Goal: Transaction & Acquisition: Purchase product/service

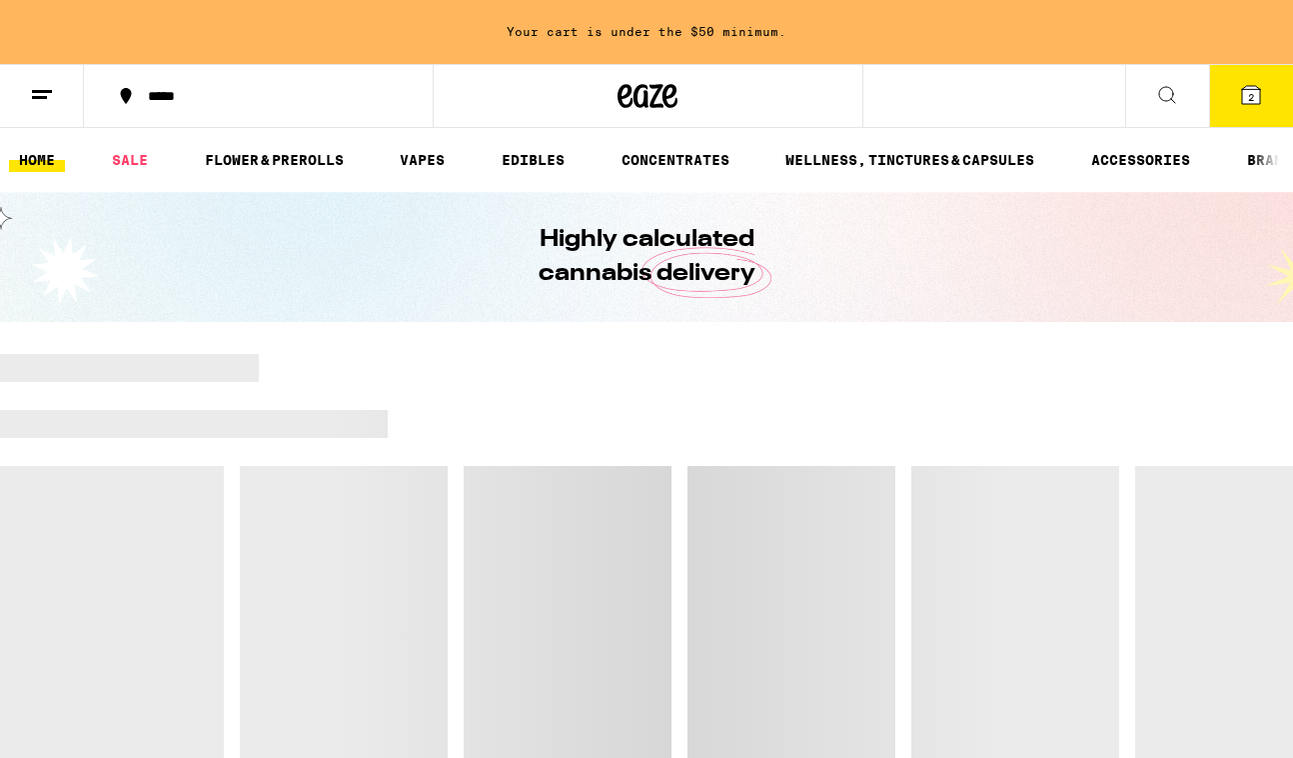
click at [1237, 104] on button "2" at bounding box center [1252, 96] width 84 height 62
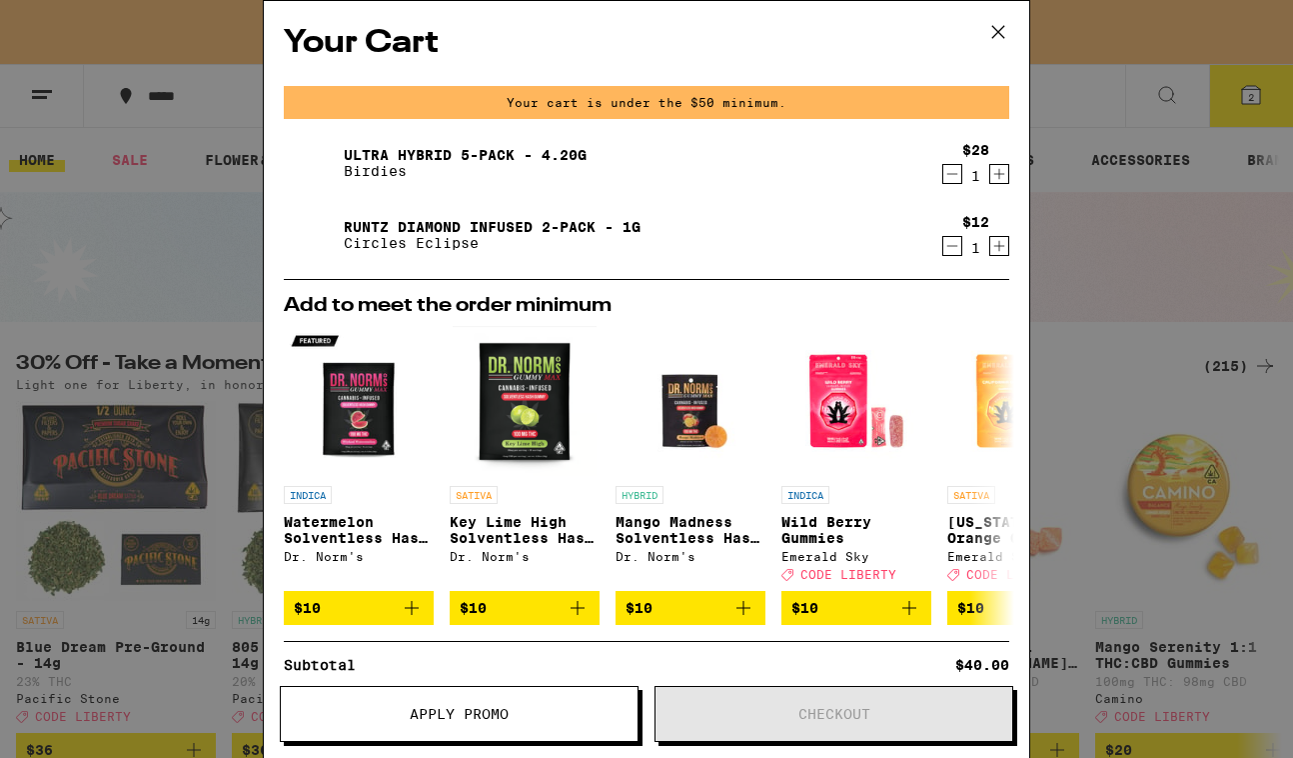
click at [957, 180] on icon "Decrement" at bounding box center [953, 174] width 18 height 24
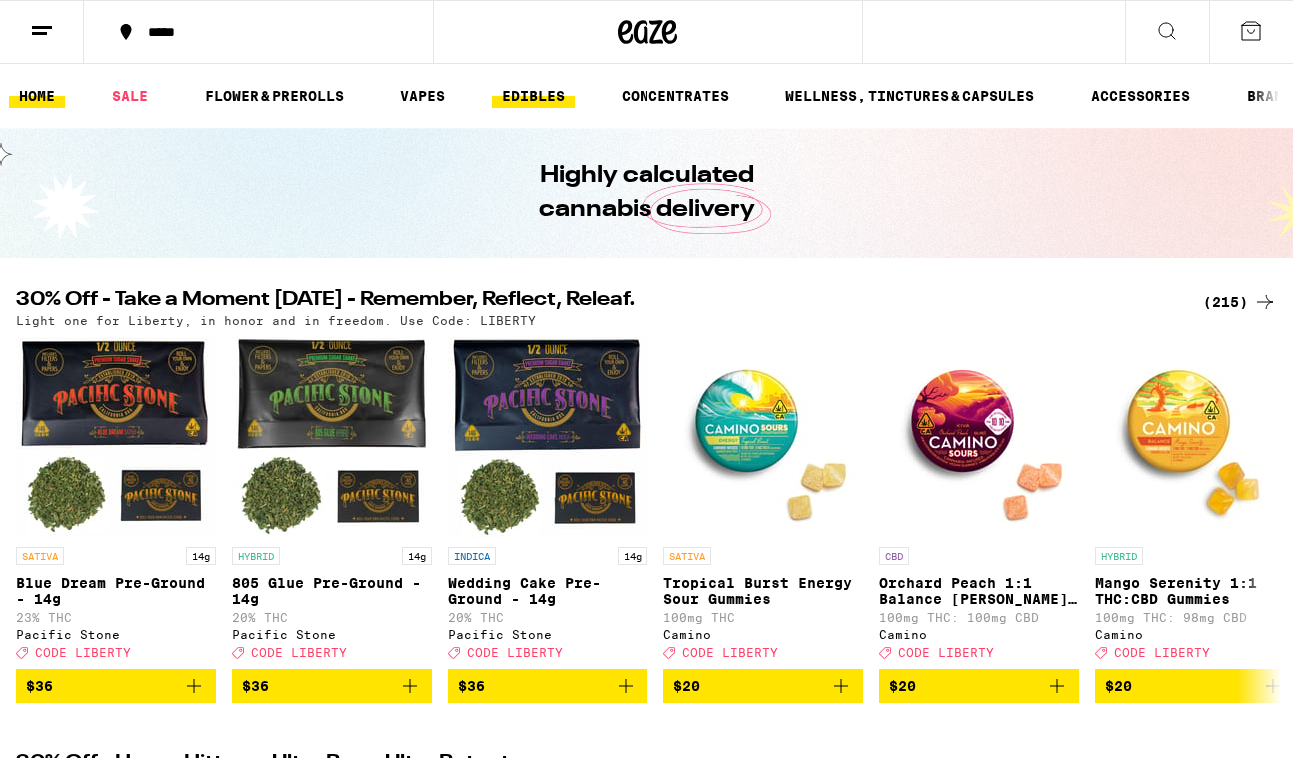
click at [543, 90] on link "EDIBLES" at bounding box center [533, 96] width 83 height 24
click at [537, 95] on link "EDIBLES" at bounding box center [533, 96] width 83 height 24
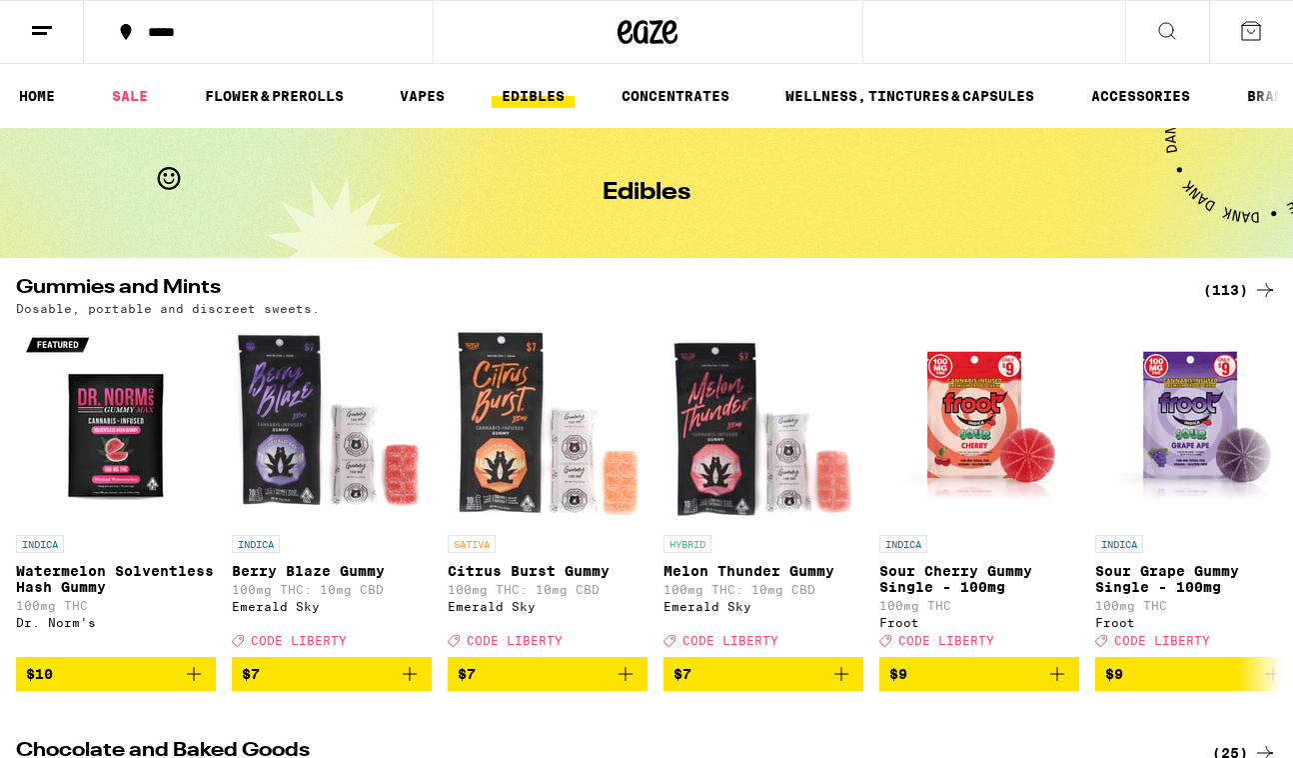
click at [1235, 289] on div "(113)" at bounding box center [1241, 290] width 74 height 24
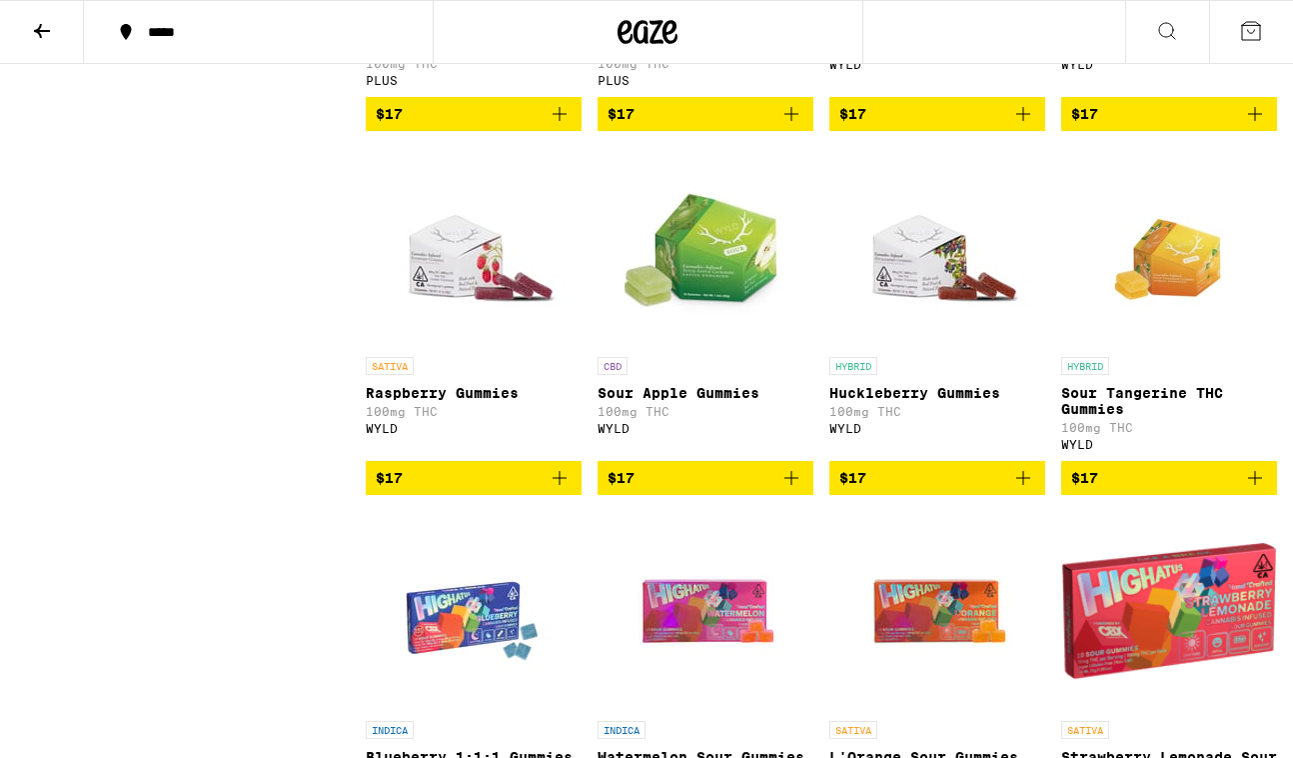
scroll to position [4245, 0]
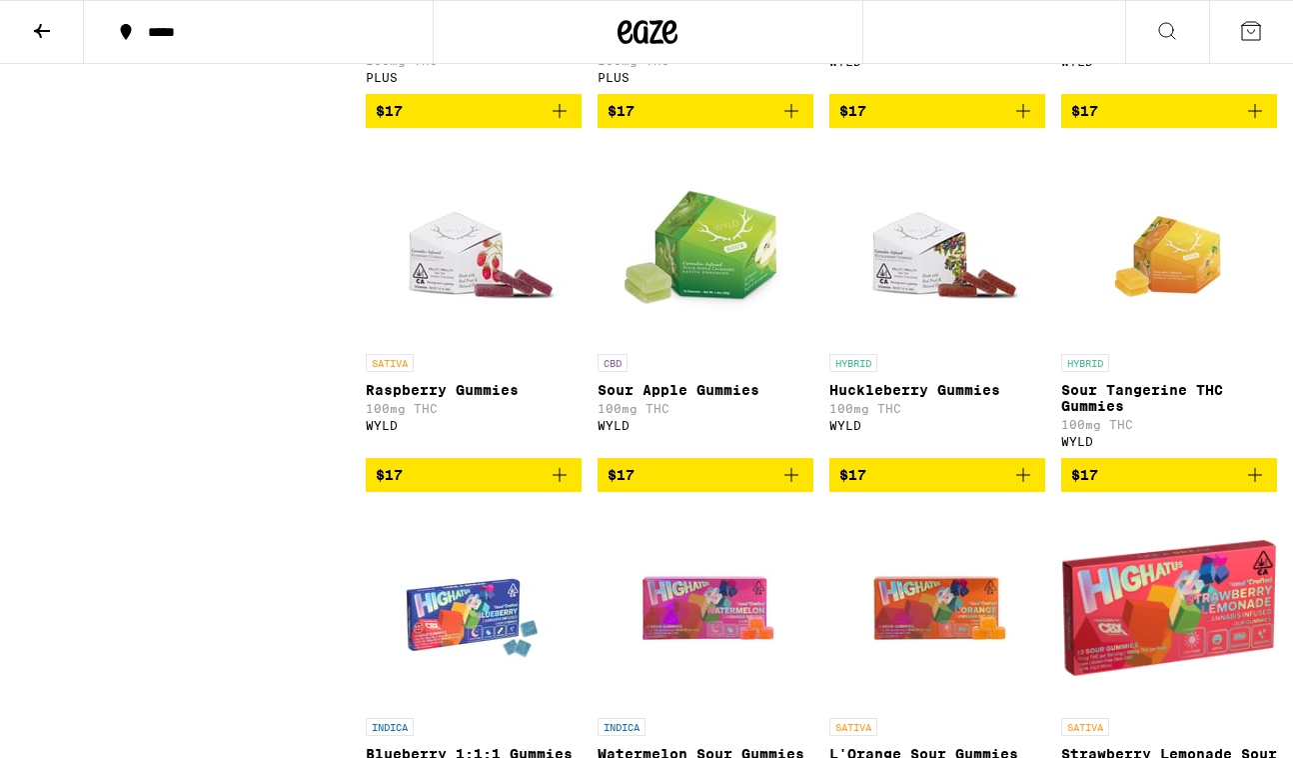
click at [1028, 482] on icon "Add to bag" at bounding box center [1024, 475] width 14 height 14
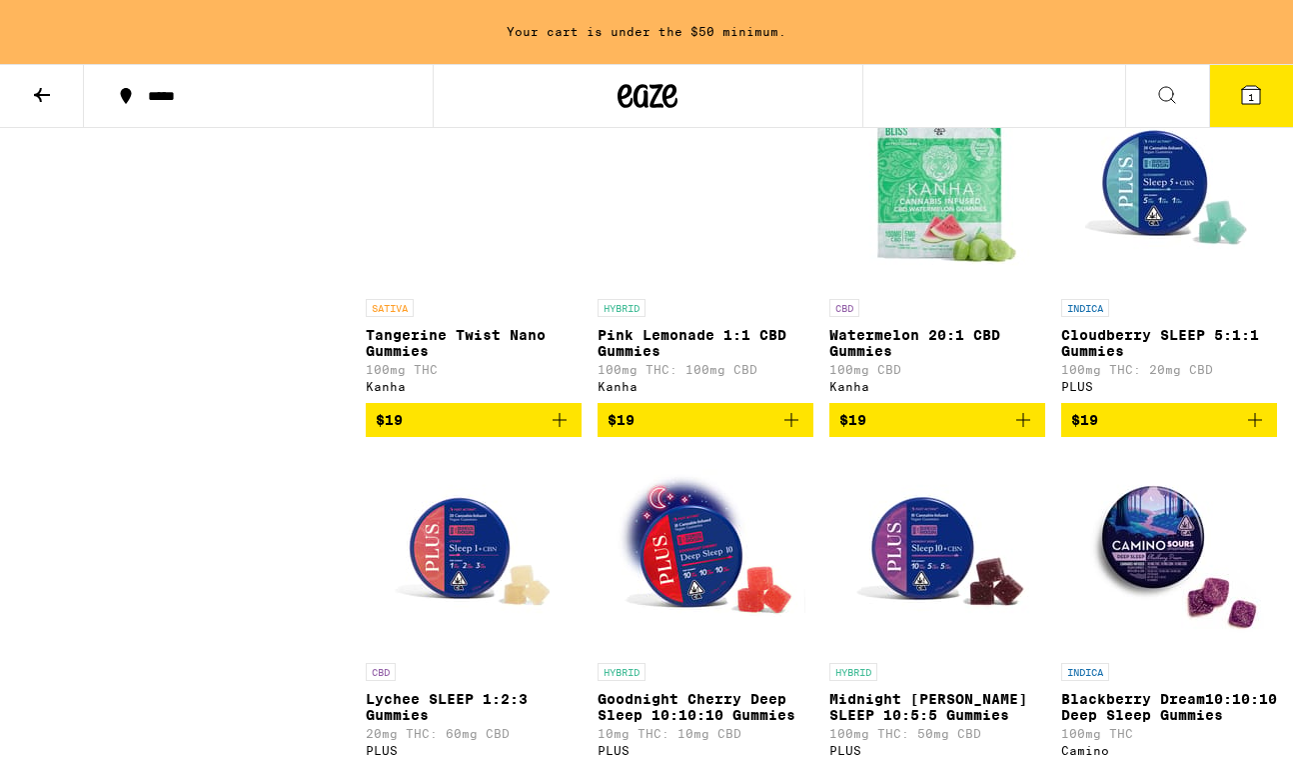
scroll to position [5463, 0]
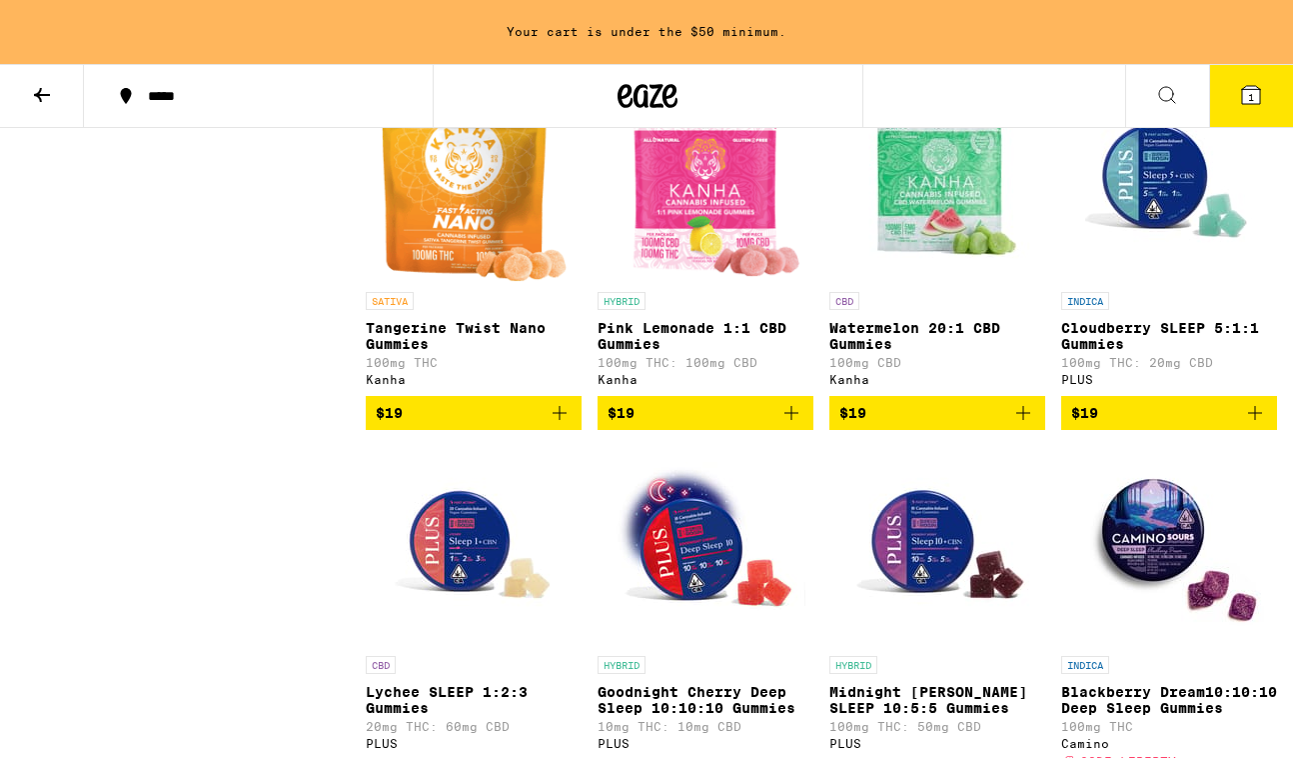
click at [1024, 420] on icon "Add to bag" at bounding box center [1024, 413] width 14 height 14
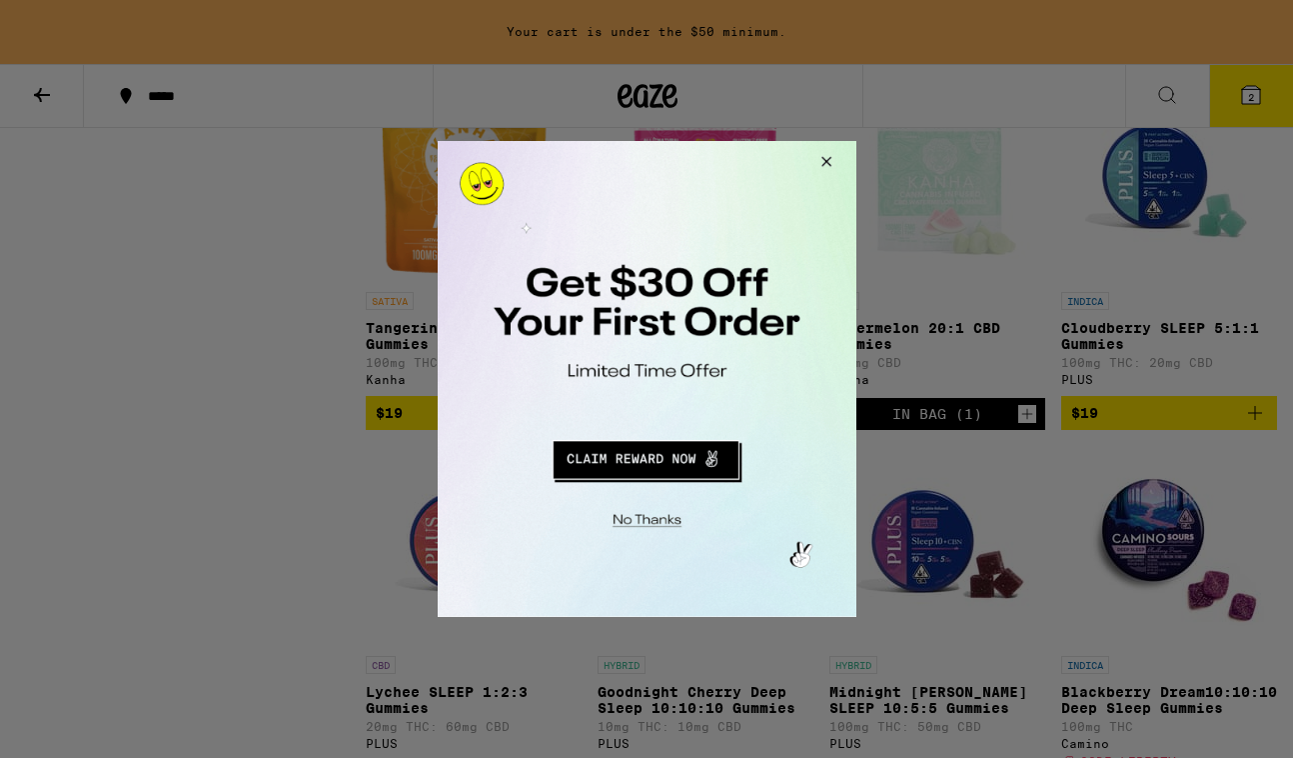
click at [823, 161] on button "Close Modal" at bounding box center [823, 165] width 54 height 48
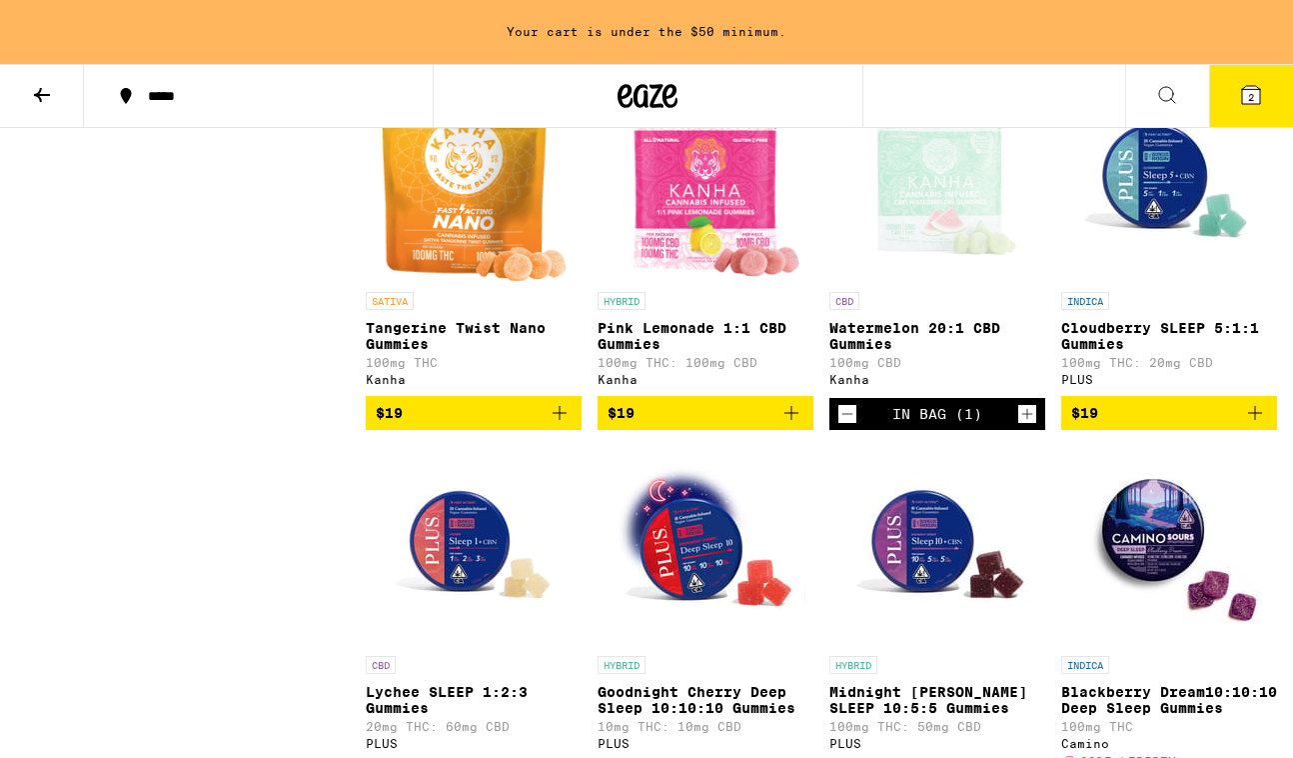
click at [1247, 101] on icon at bounding box center [1251, 95] width 18 height 18
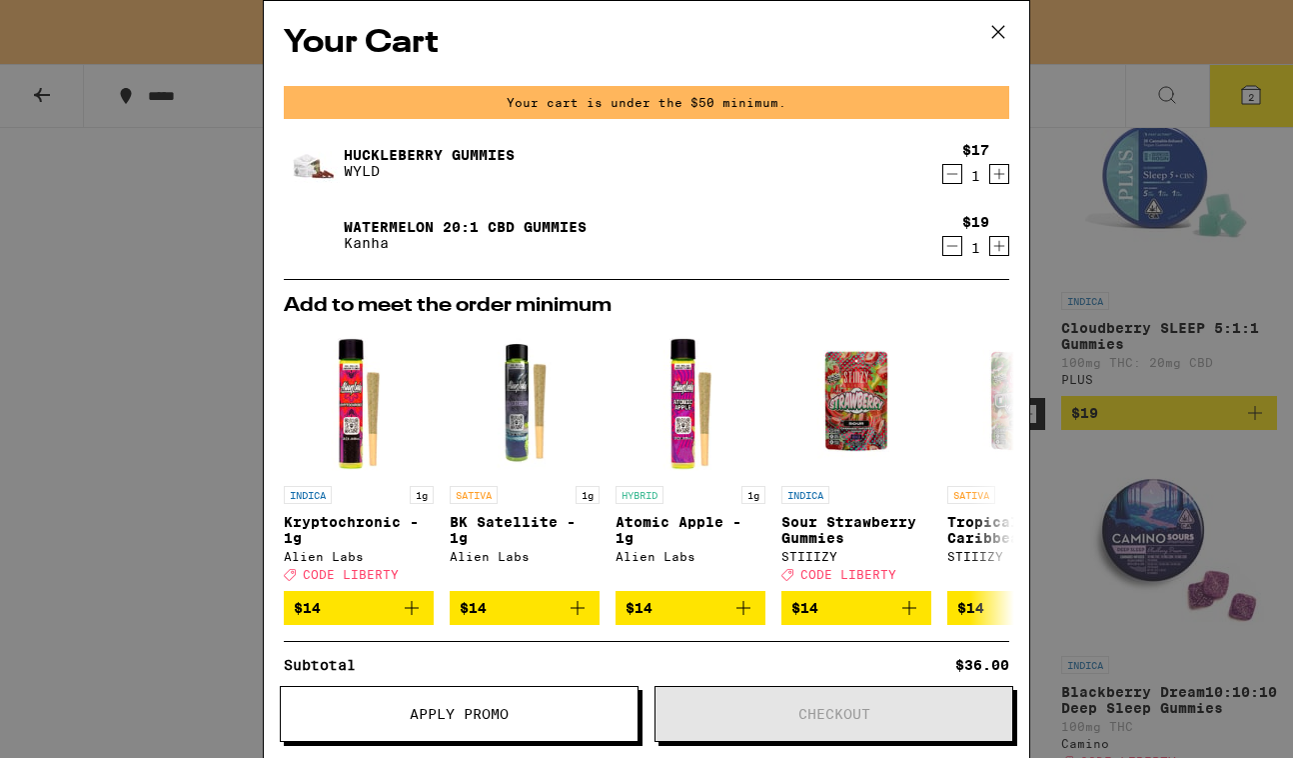
click at [996, 37] on icon at bounding box center [999, 32] width 30 height 30
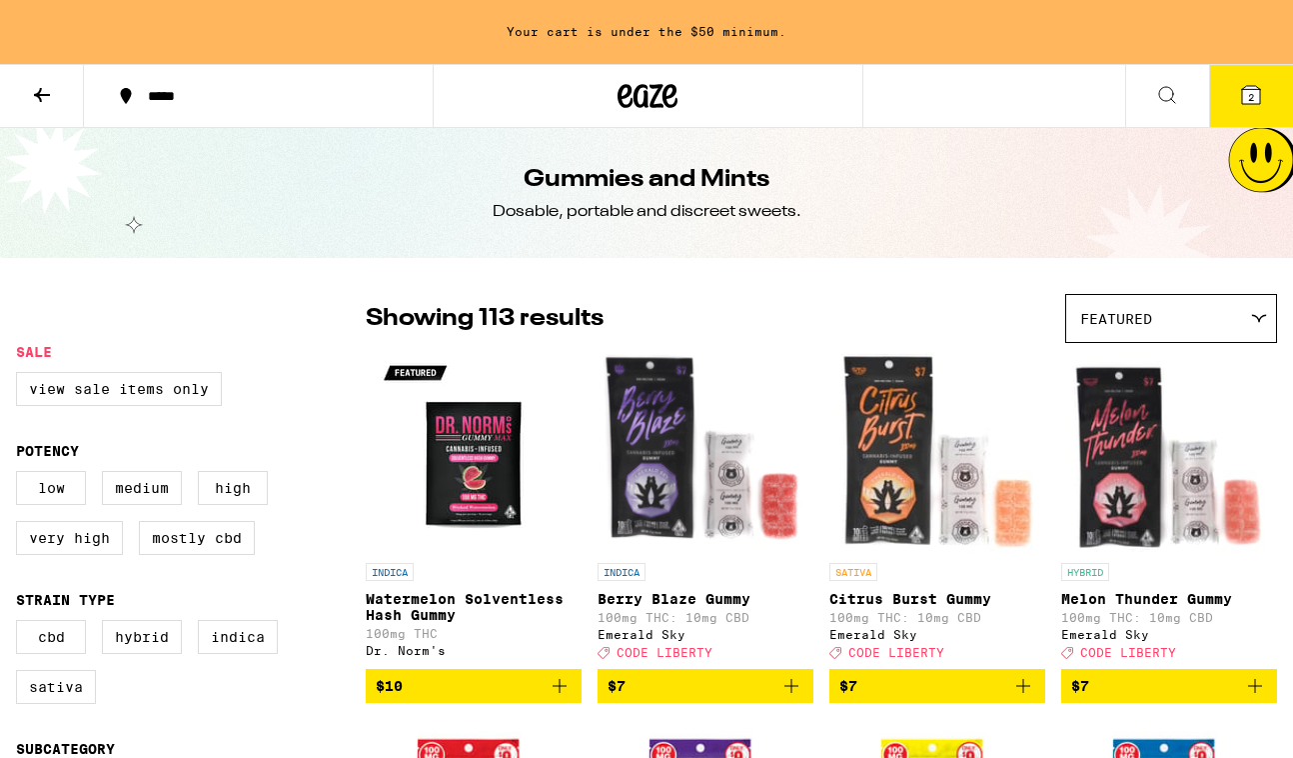
click at [619, 110] on icon at bounding box center [648, 96] width 60 height 36
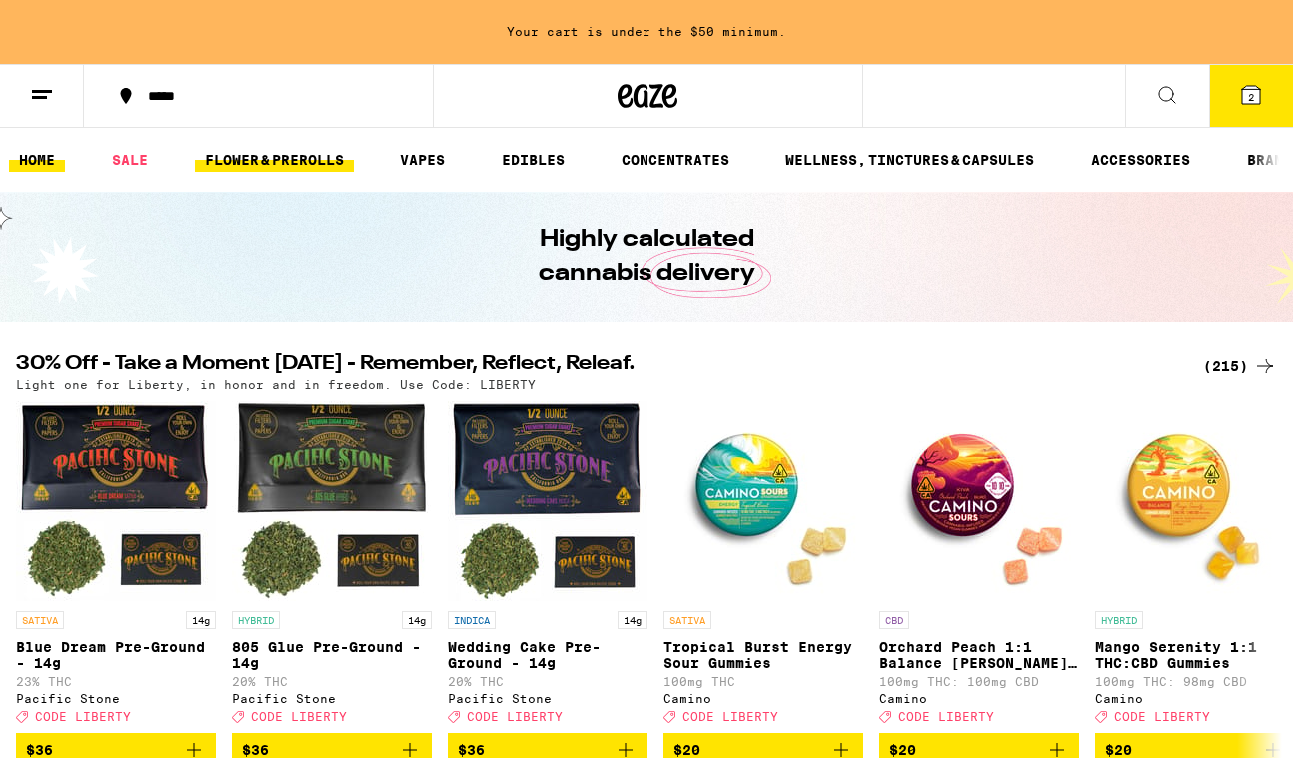
click at [295, 162] on link "FLOWER & PREROLLS" at bounding box center [274, 160] width 159 height 24
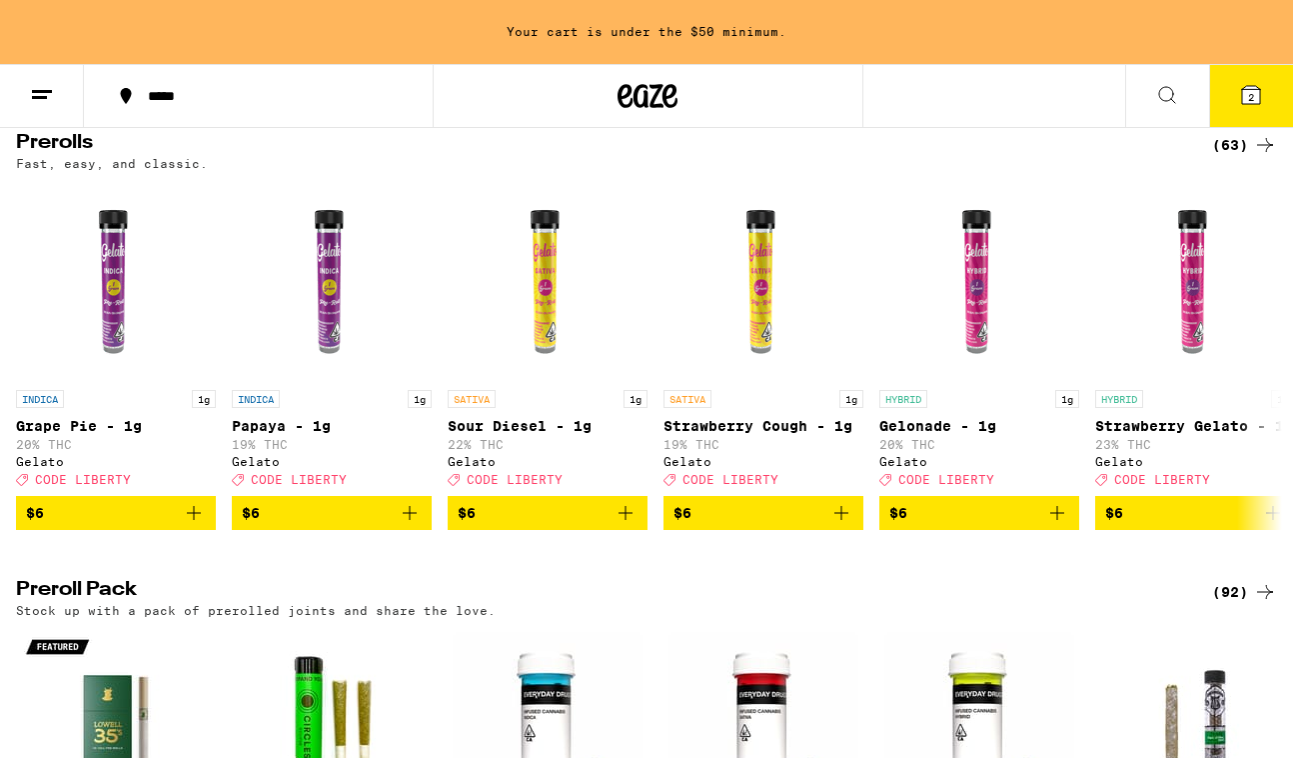
scroll to position [1100, 0]
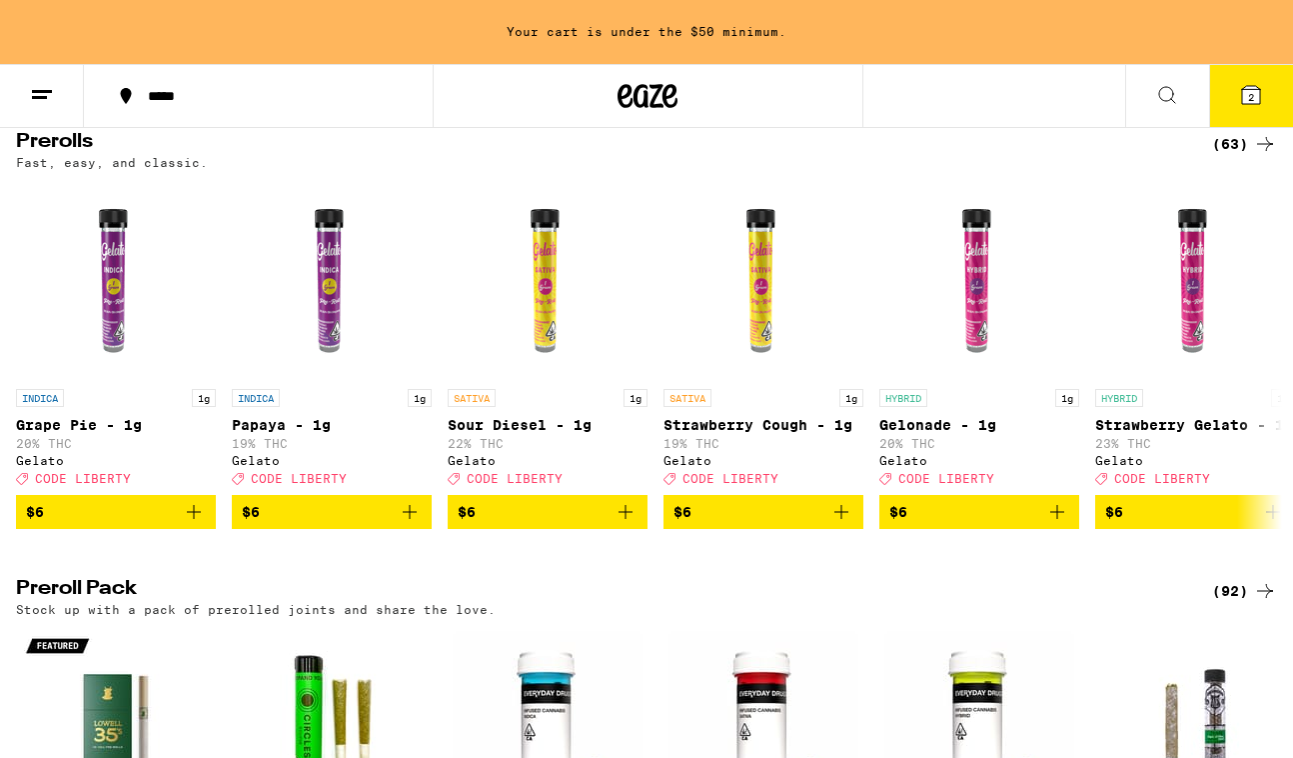
click at [1260, 156] on icon at bounding box center [1265, 144] width 24 height 24
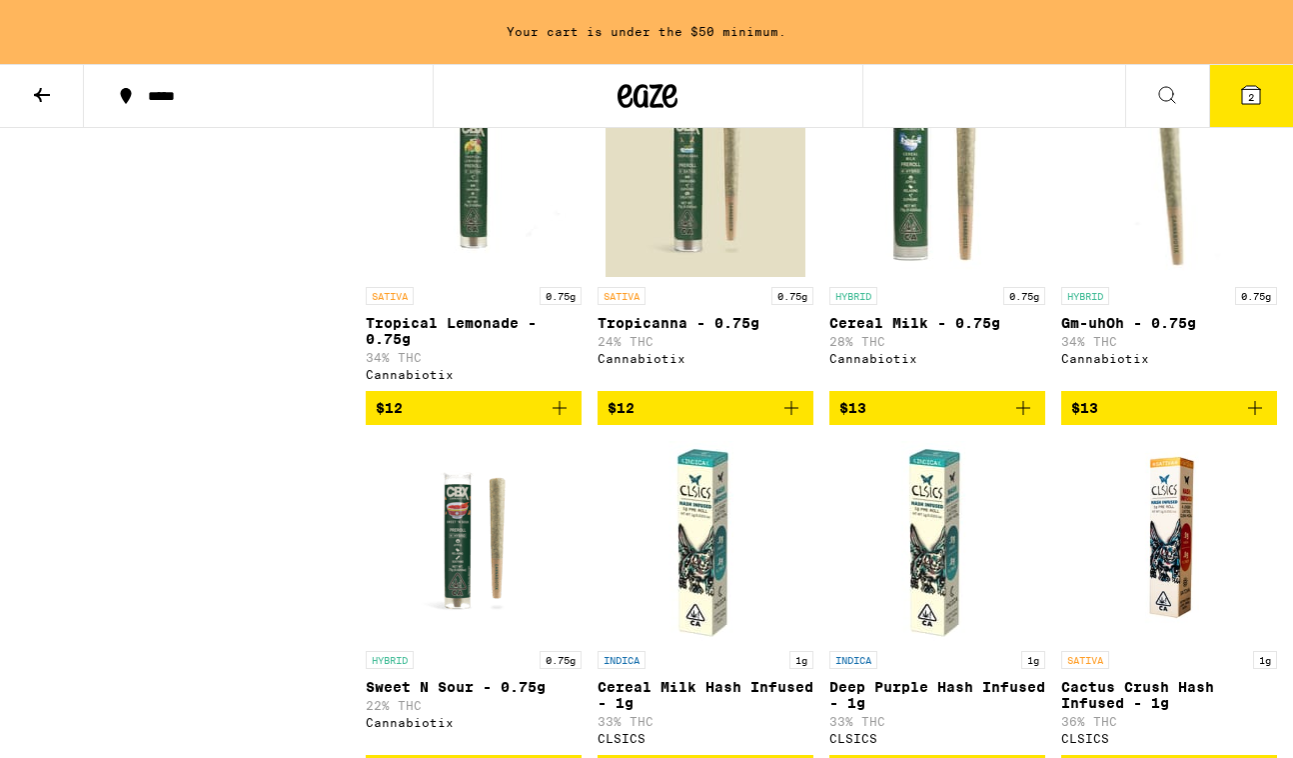
scroll to position [1616, 0]
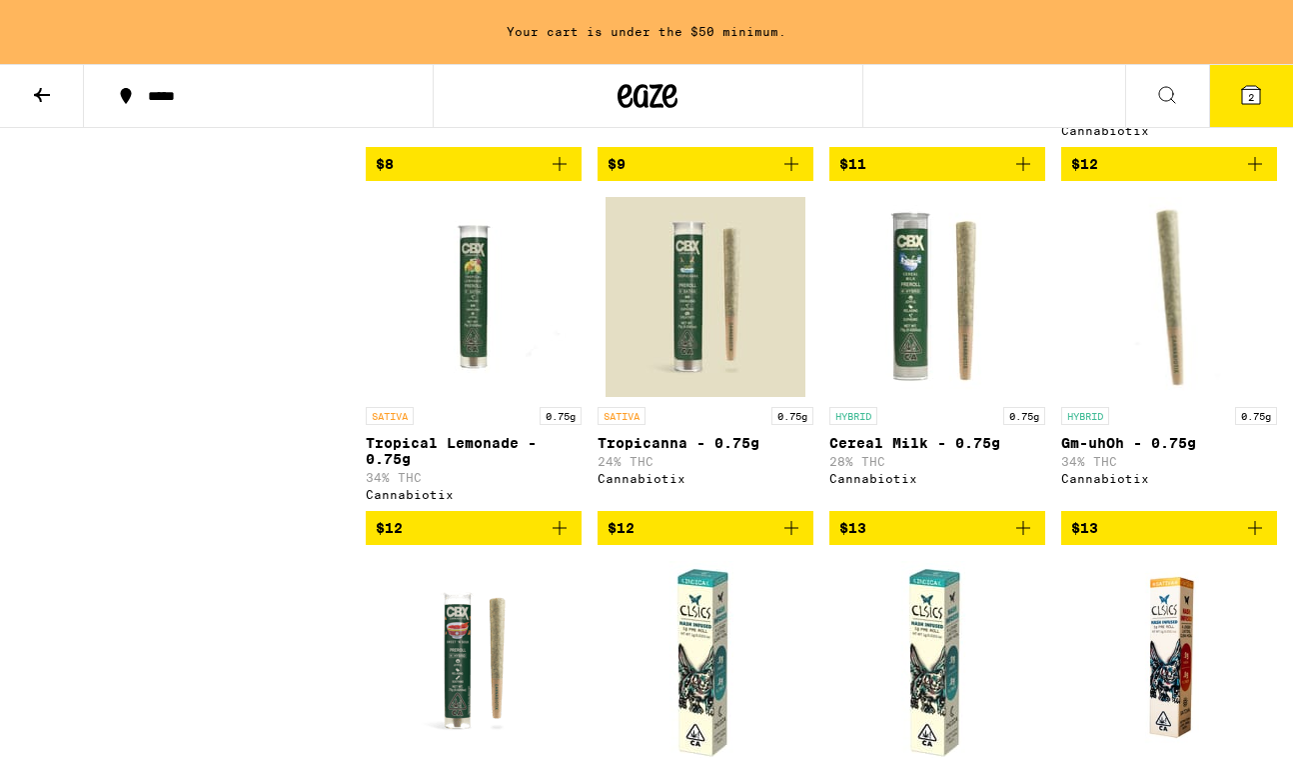
click at [1031, 540] on icon "Add to bag" at bounding box center [1024, 528] width 24 height 24
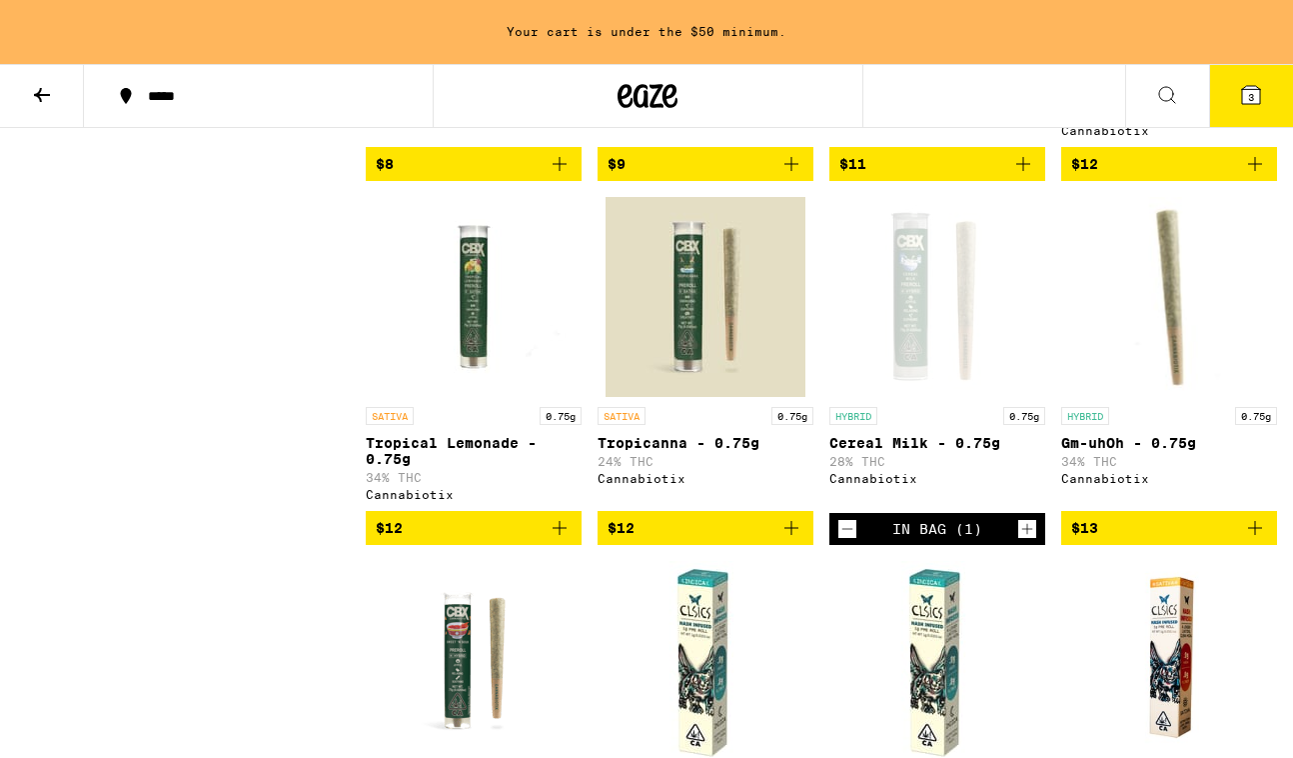
click at [1257, 100] on icon at bounding box center [1251, 95] width 18 height 18
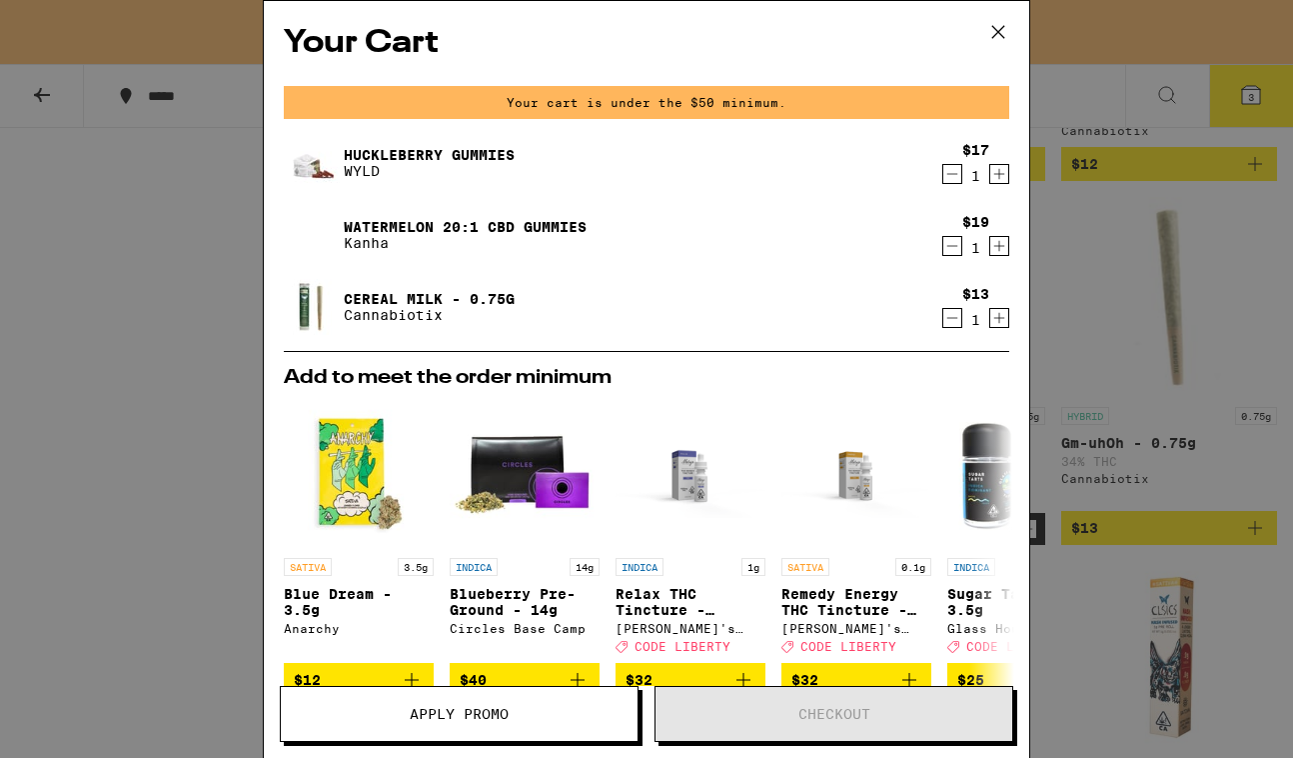
click at [998, 33] on icon at bounding box center [999, 32] width 12 height 12
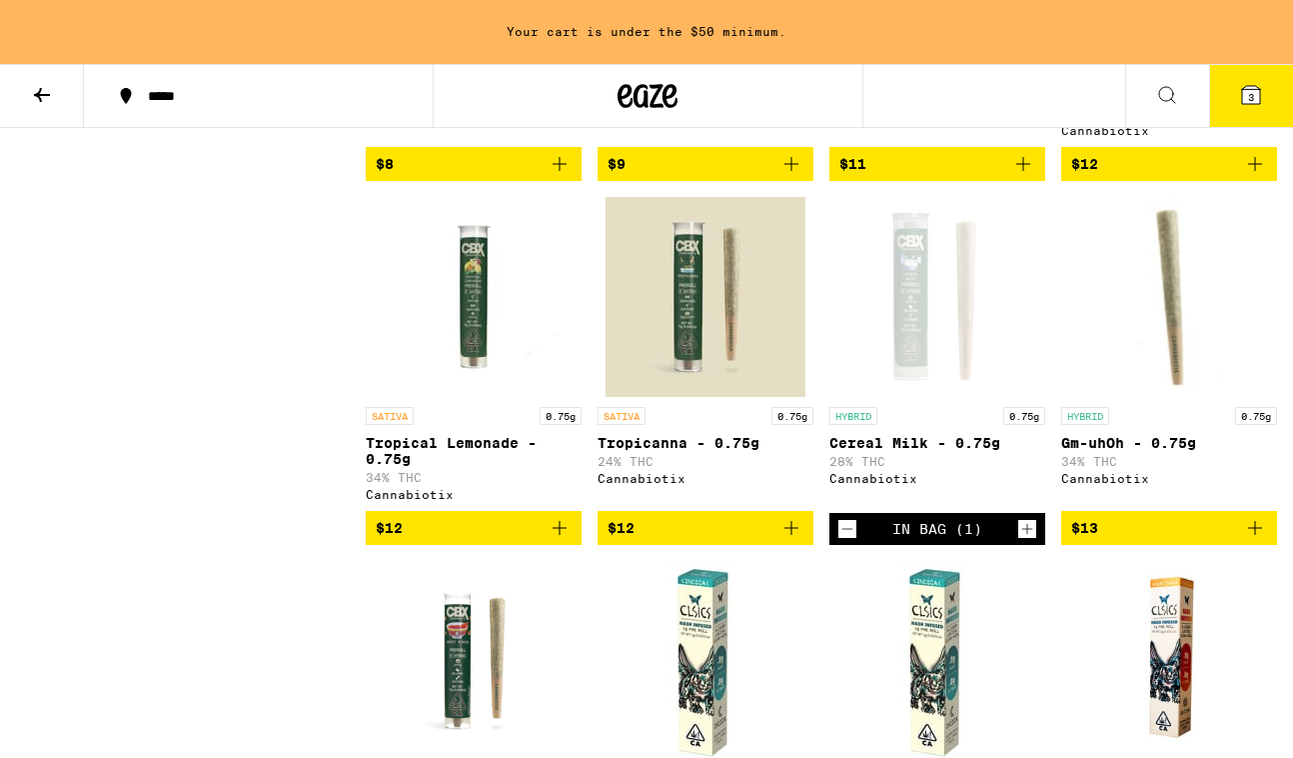
click at [850, 541] on icon "Decrement" at bounding box center [848, 529] width 18 height 24
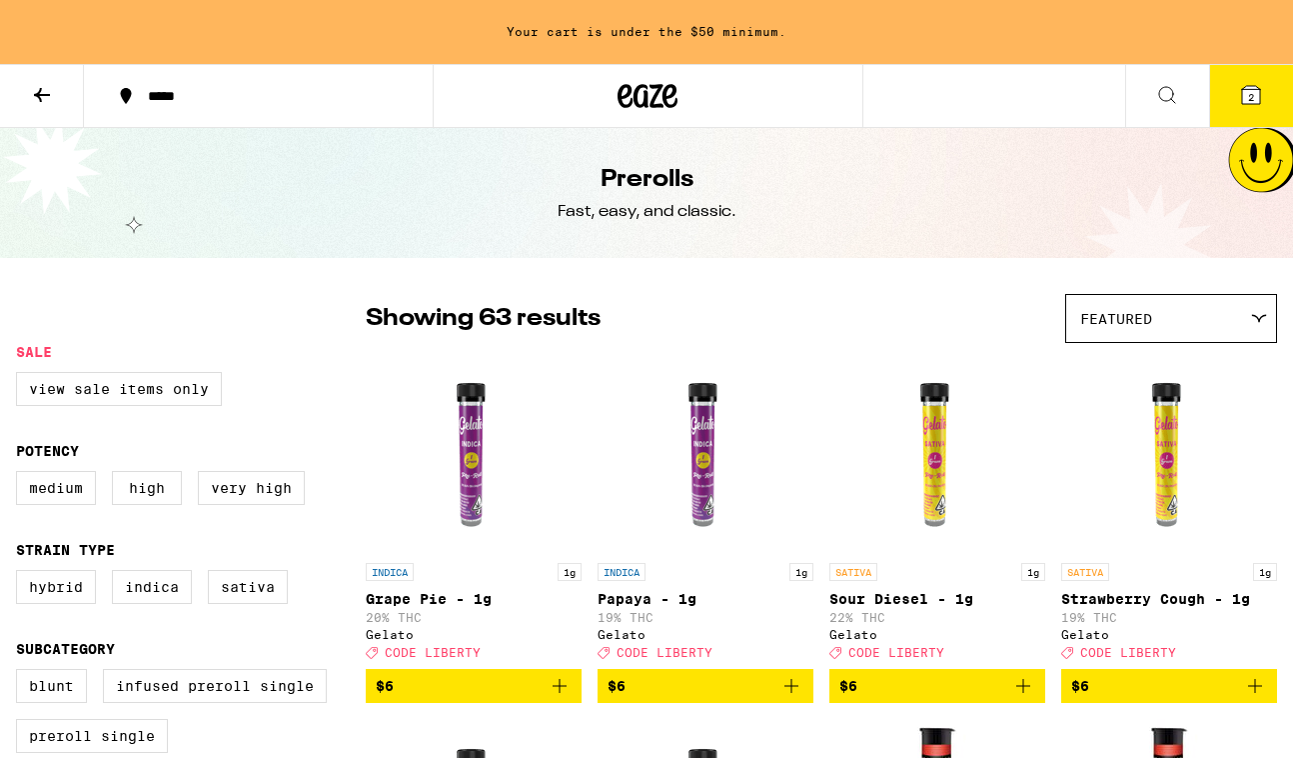
click at [658, 84] on icon at bounding box center [648, 96] width 60 height 36
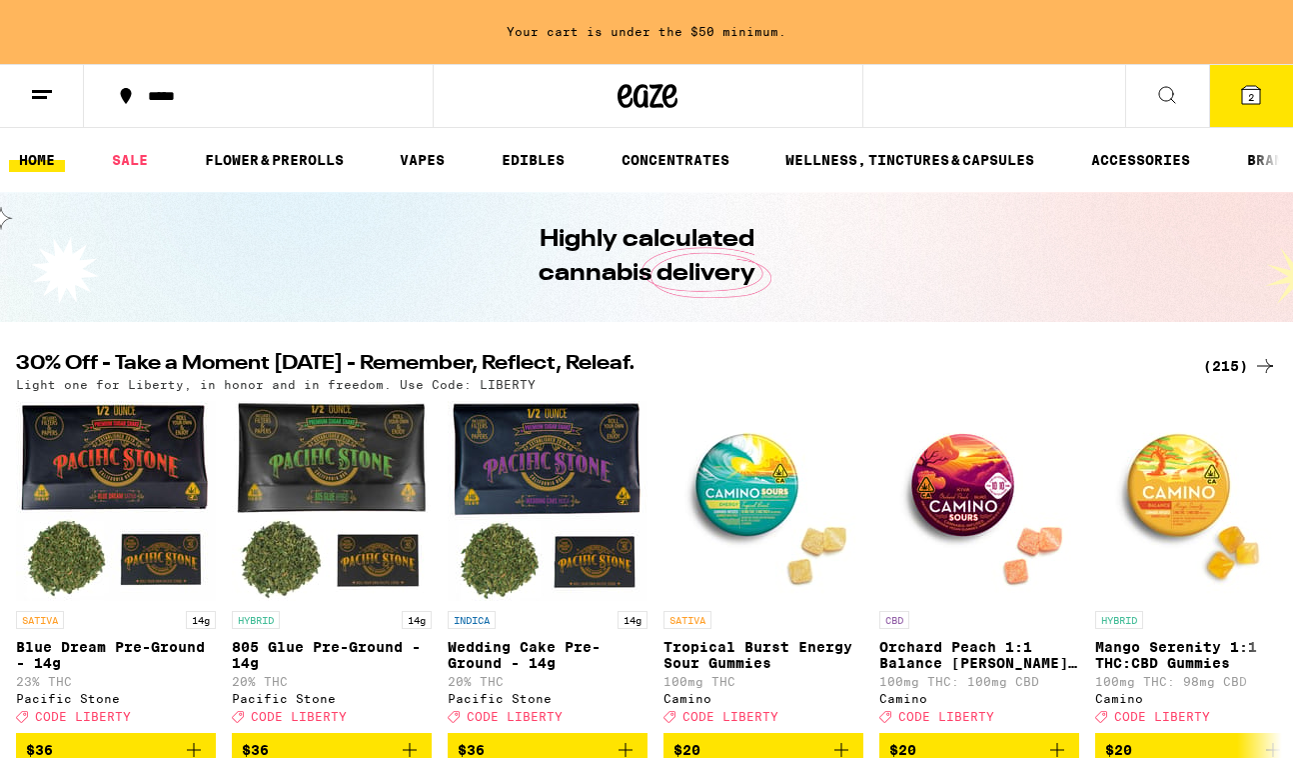
click at [1177, 99] on icon at bounding box center [1168, 95] width 24 height 24
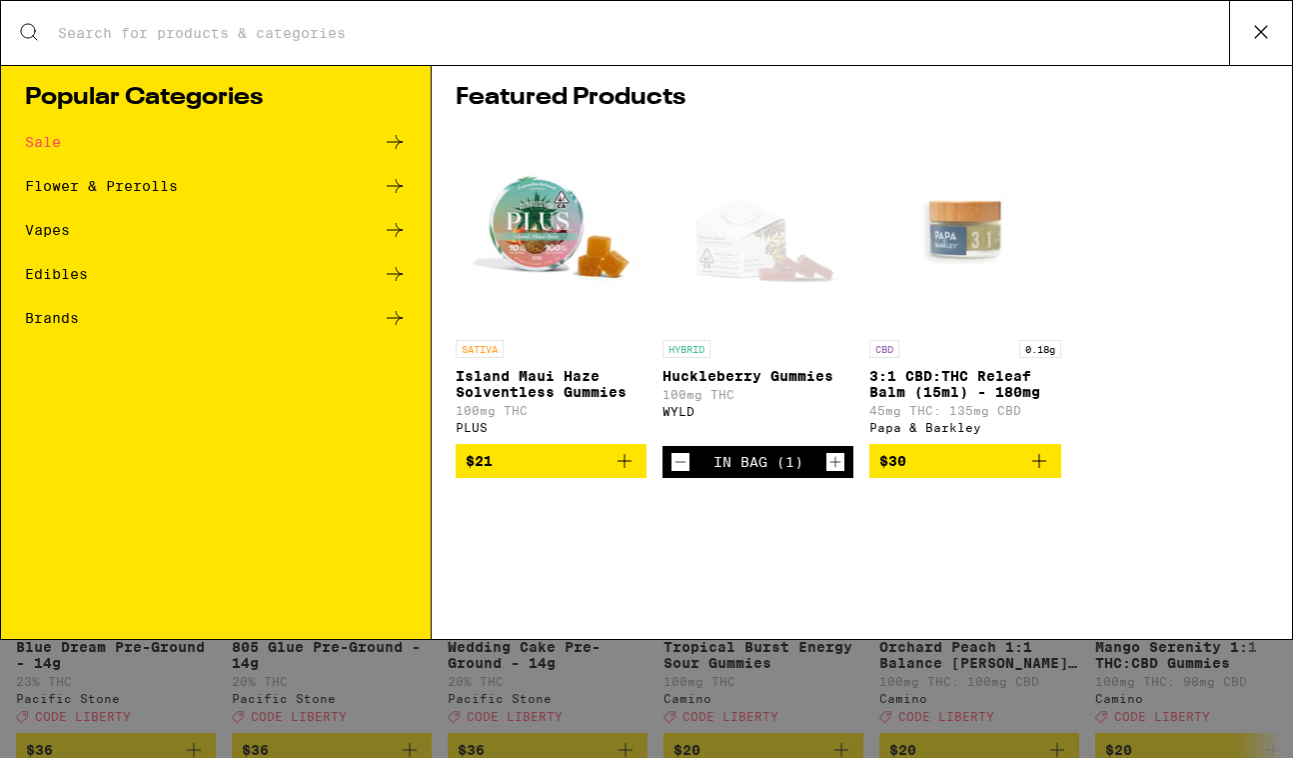
click at [502, 68] on div "Featured Products SATIVA Island Maui Haze Solventless Gummies 100mg THC PLUS $2…" at bounding box center [862, 352] width 861 height 574
click at [100, 187] on div "Flower & Prerolls" at bounding box center [101, 186] width 153 height 14
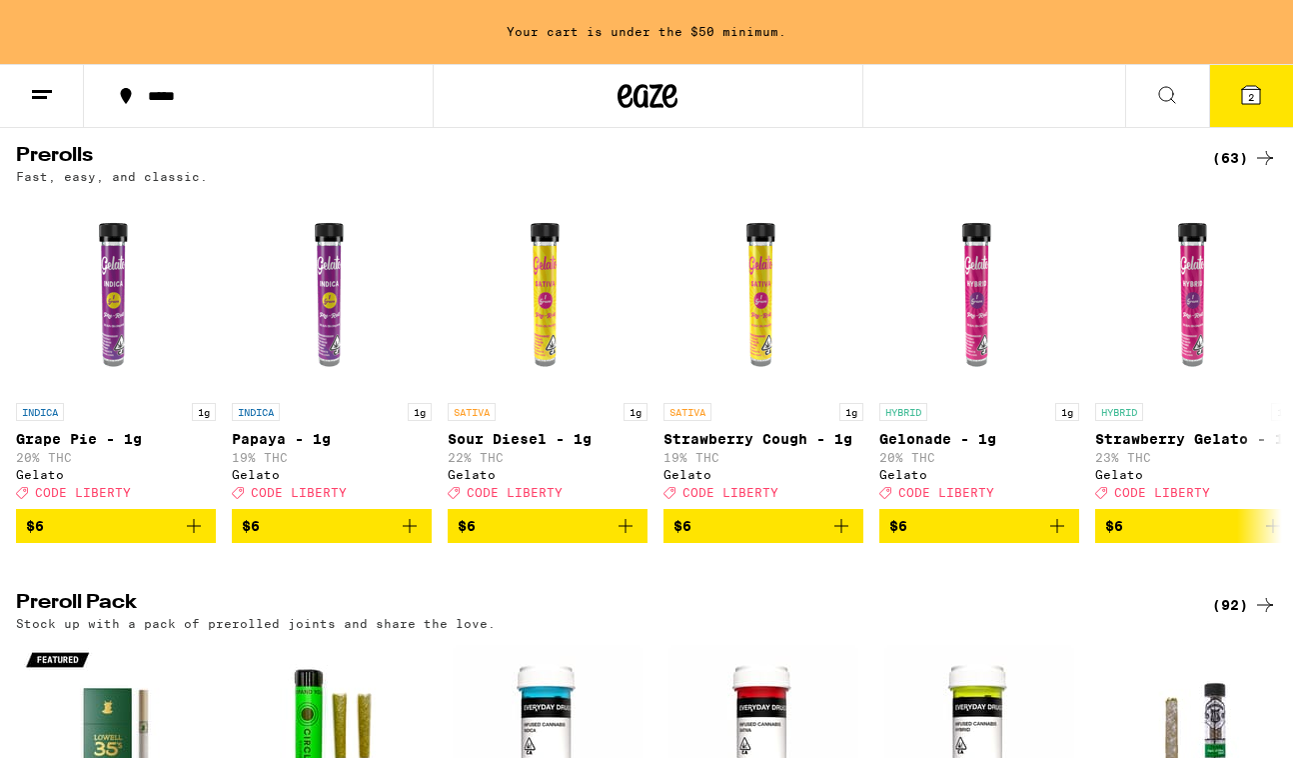
scroll to position [1106, 0]
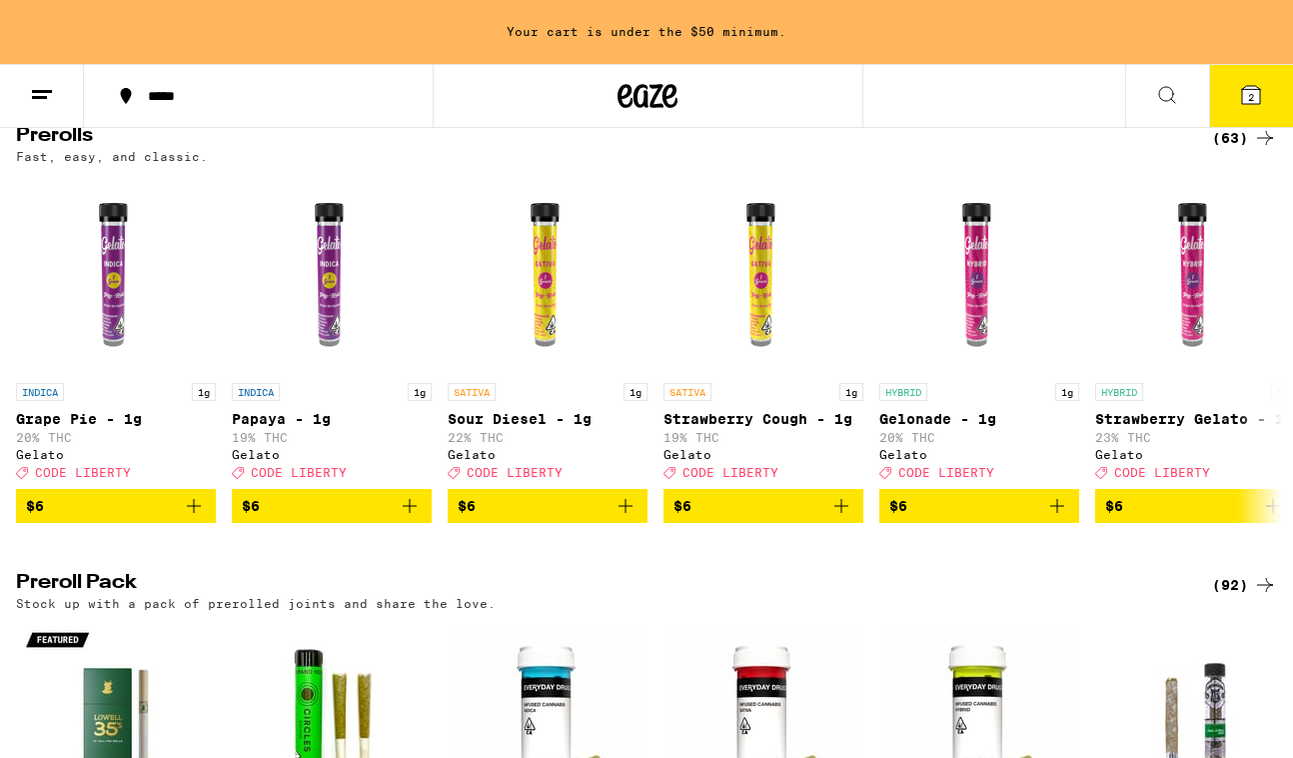
click at [1240, 150] on div "(63)" at bounding box center [1245, 138] width 65 height 24
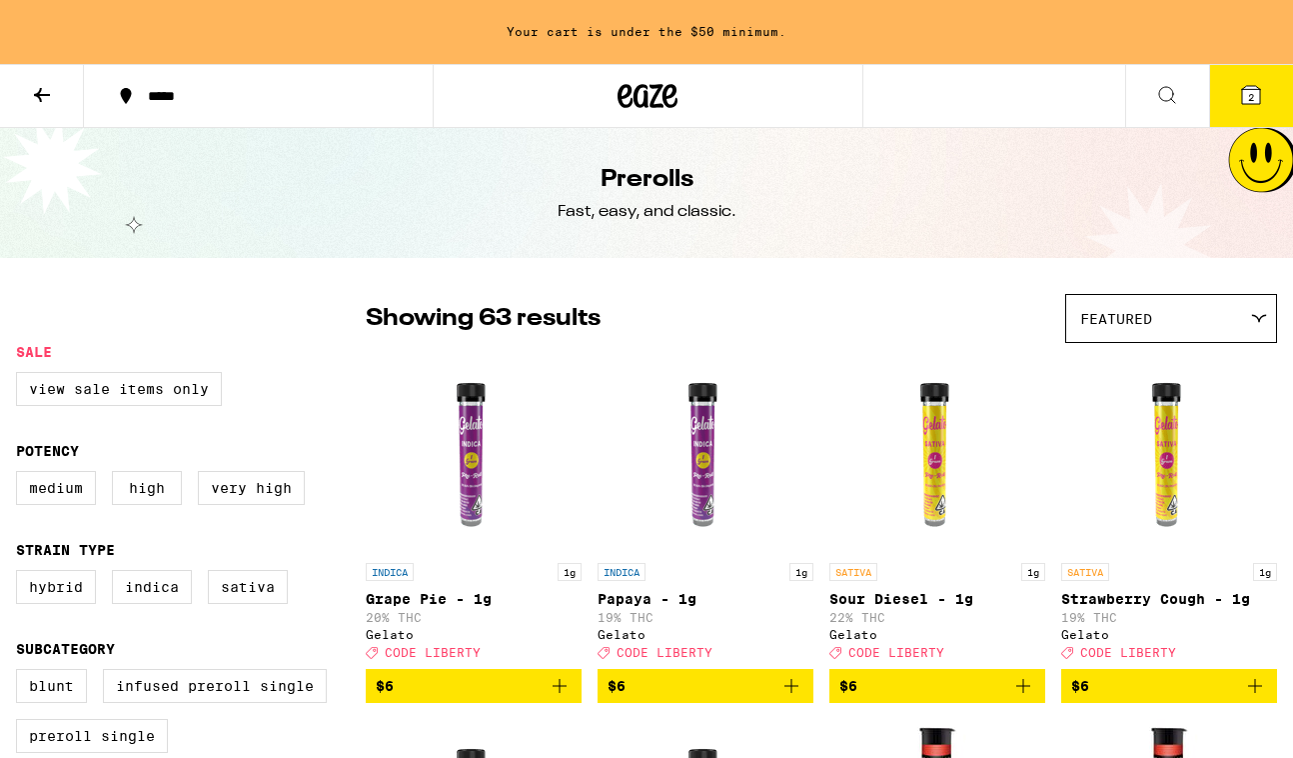
click at [52, 92] on icon at bounding box center [42, 95] width 24 height 24
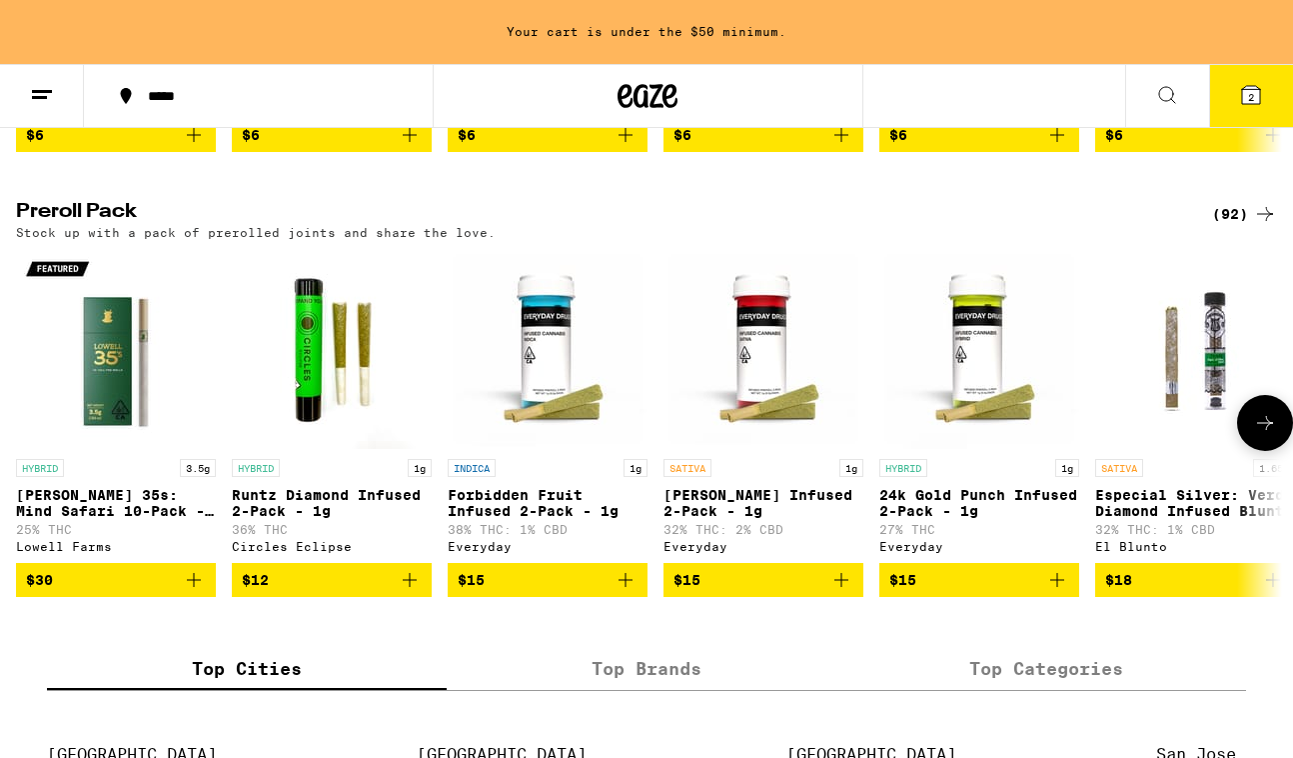
scroll to position [1504, 0]
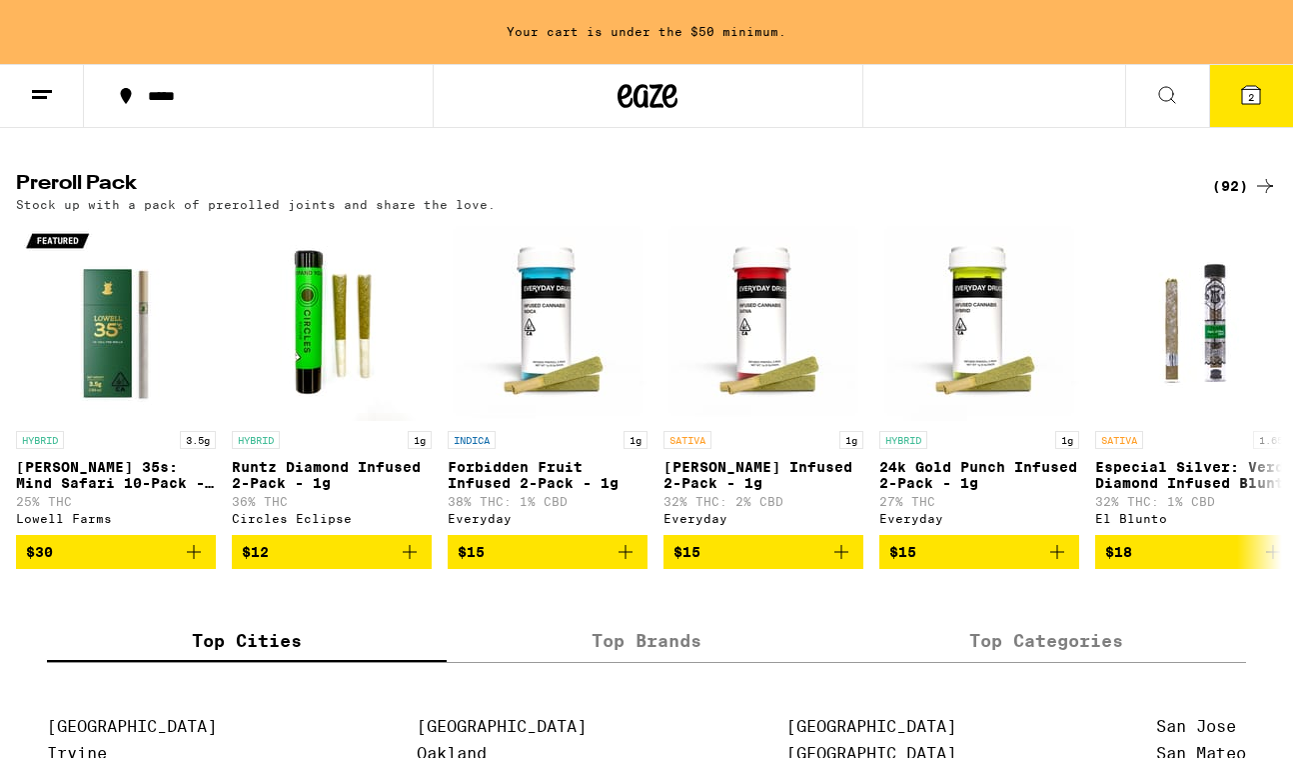
click at [1266, 198] on icon at bounding box center [1265, 186] width 24 height 24
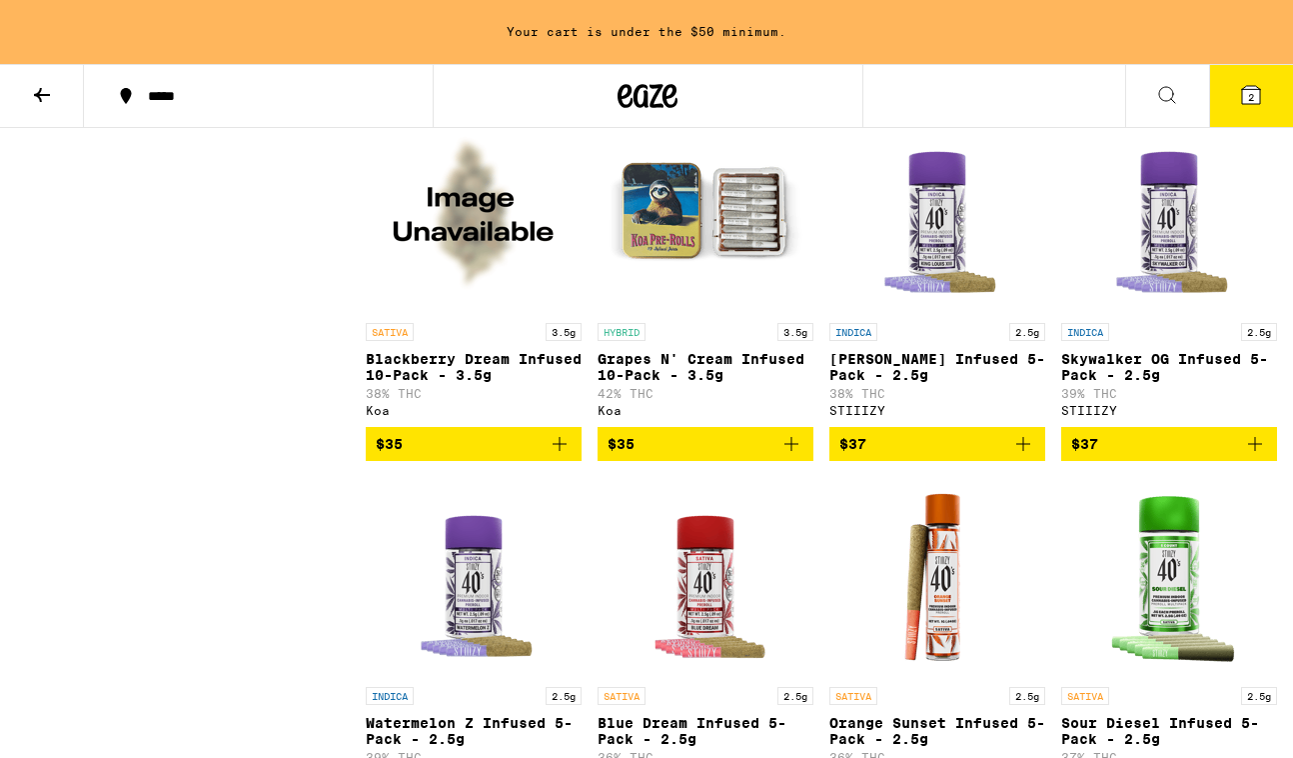
scroll to position [3457, 0]
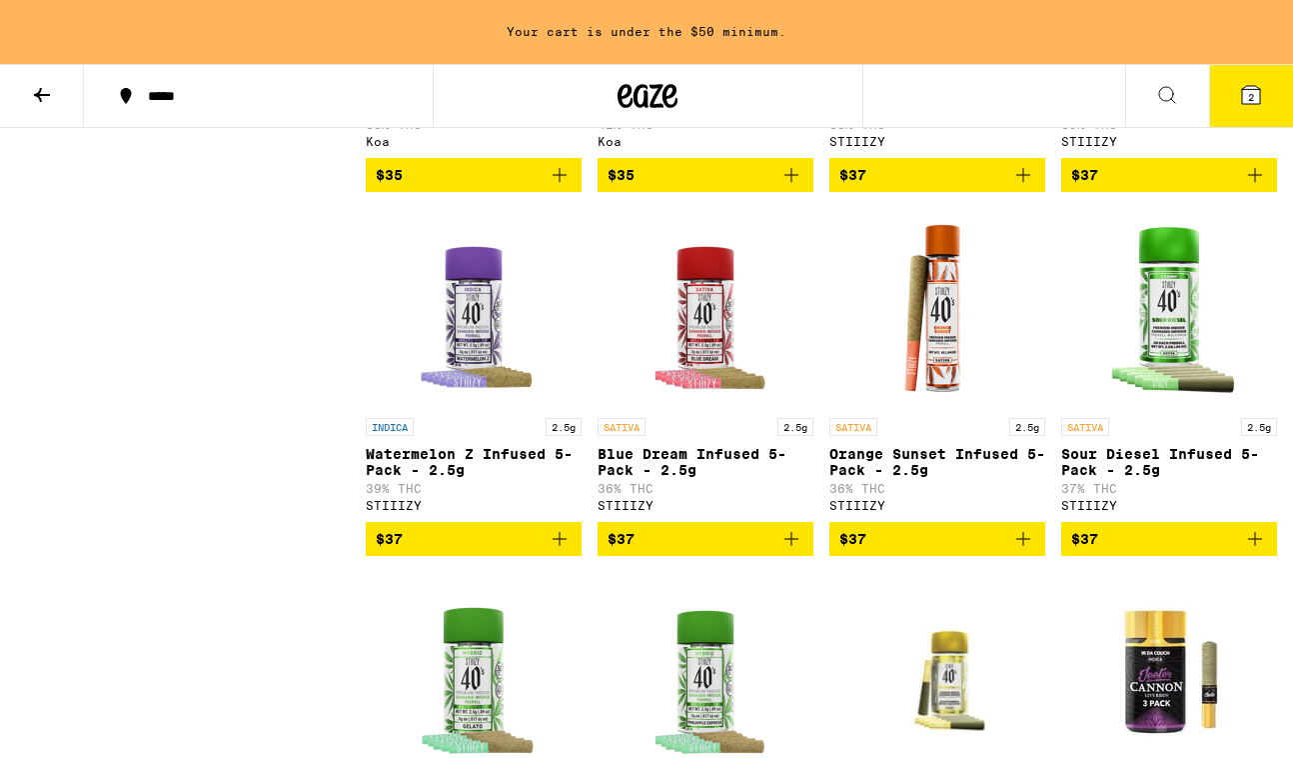
click at [45, 100] on icon at bounding box center [42, 95] width 24 height 24
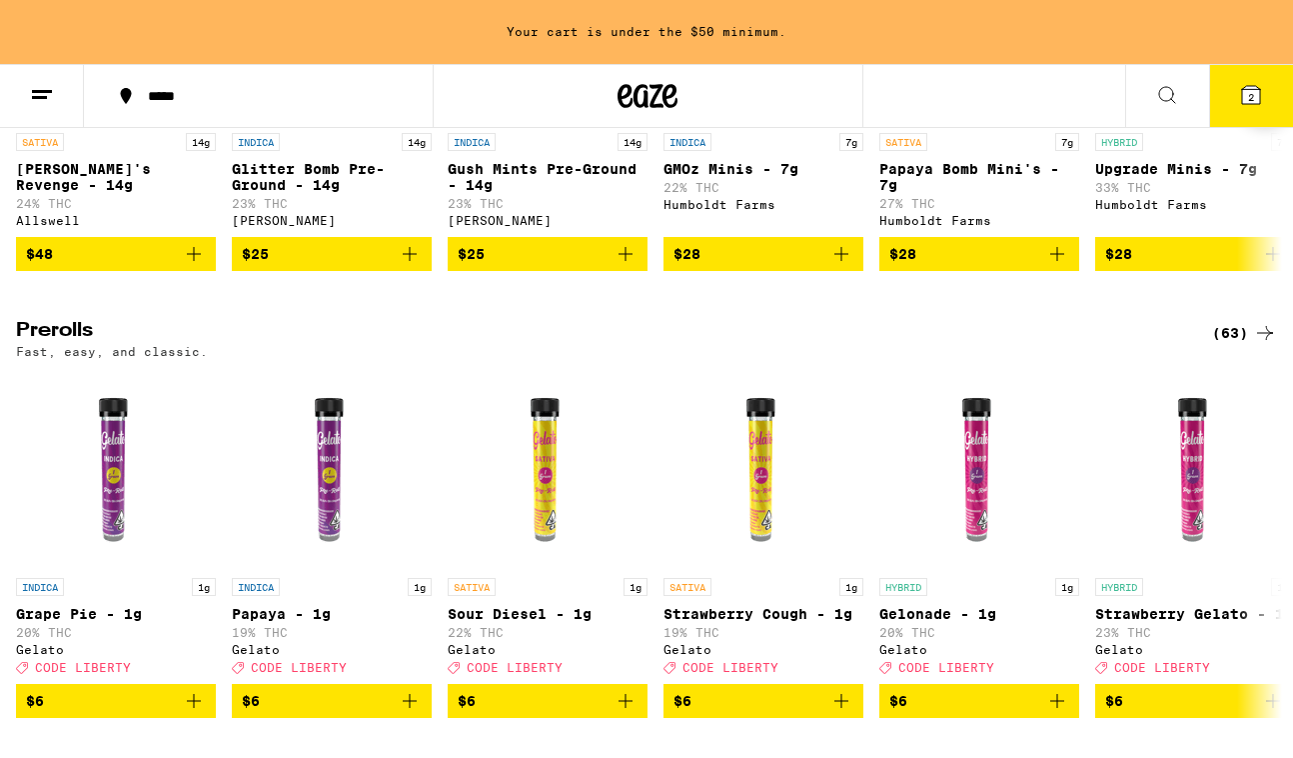
scroll to position [949, 0]
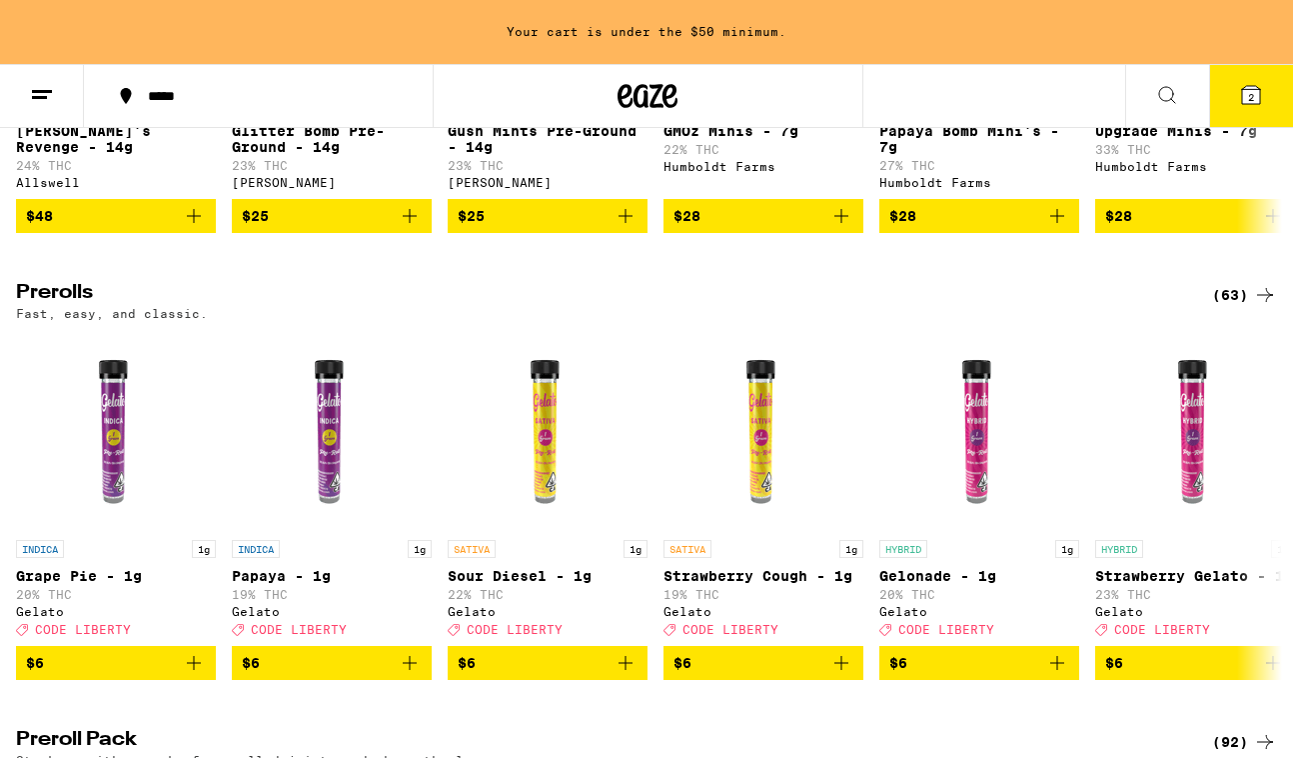
click at [1247, 307] on div "(63)" at bounding box center [1245, 295] width 65 height 24
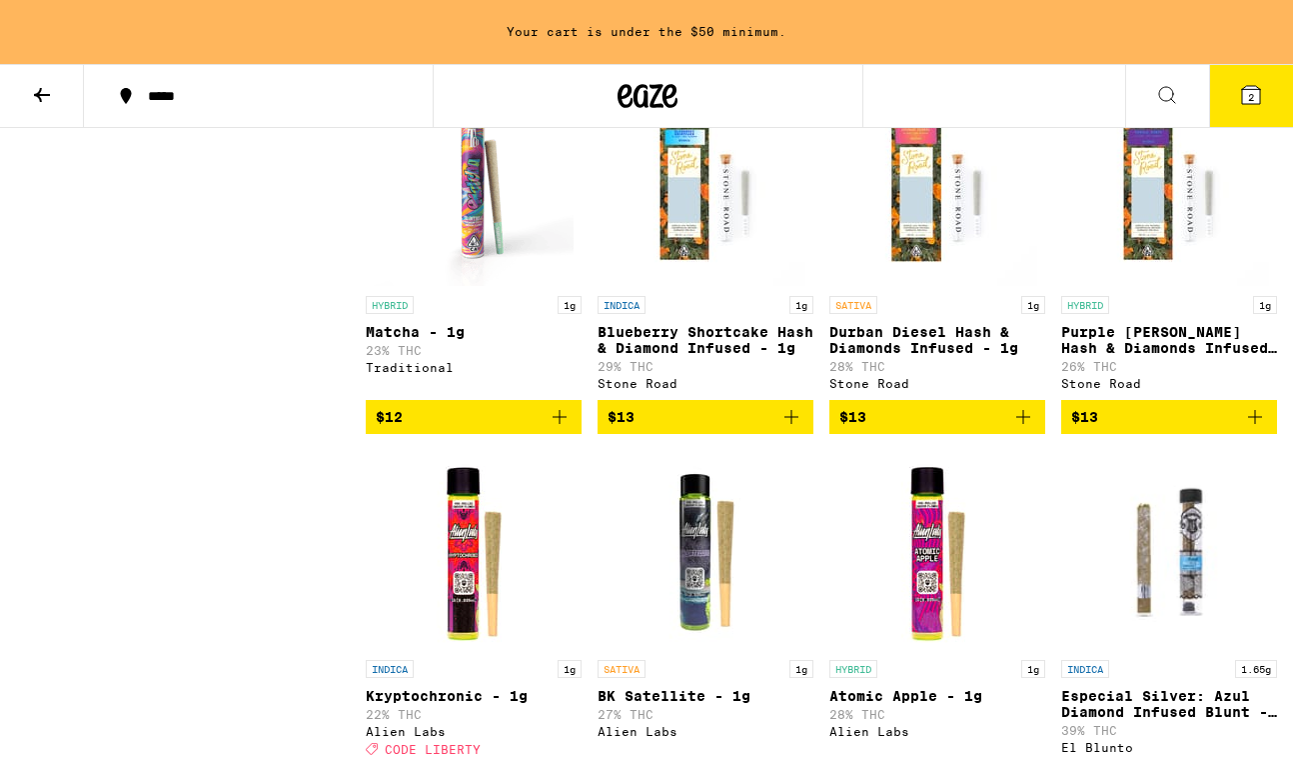
scroll to position [3145, 0]
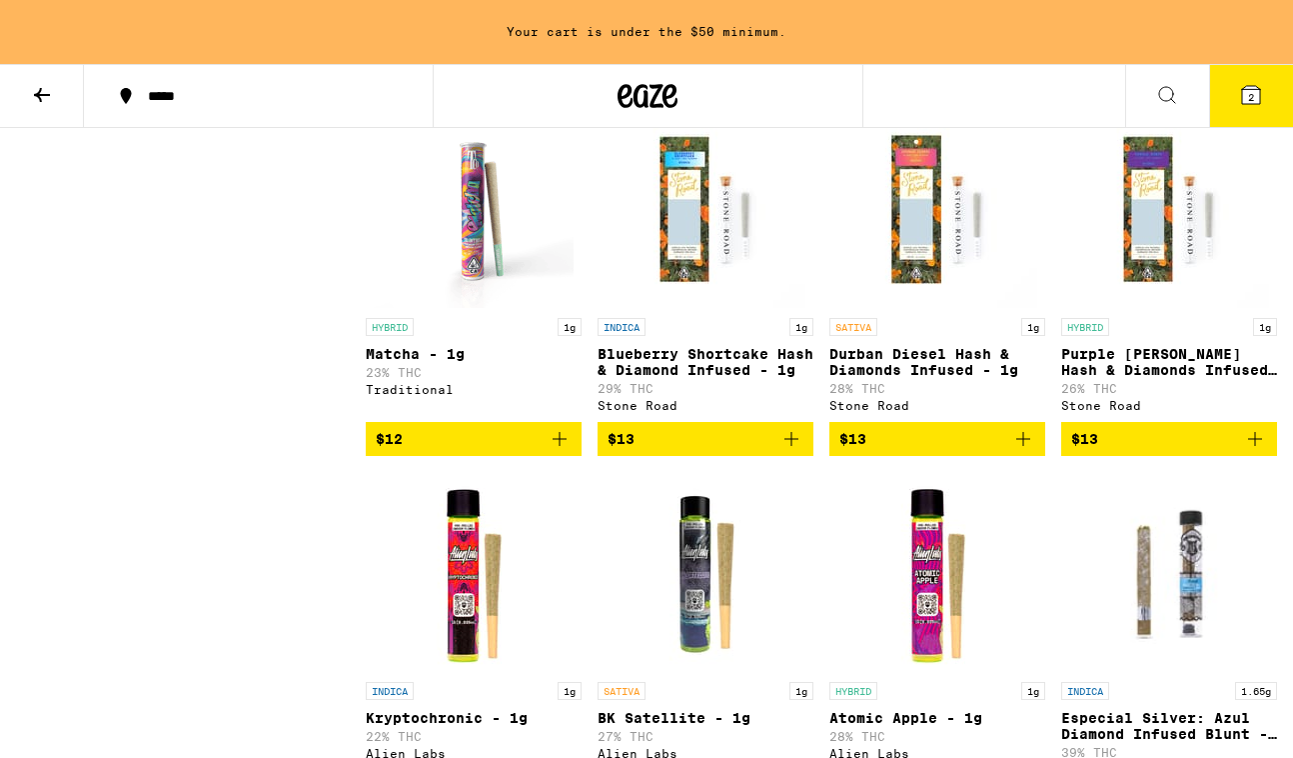
click at [1257, 451] on icon "Add to bag" at bounding box center [1255, 439] width 24 height 24
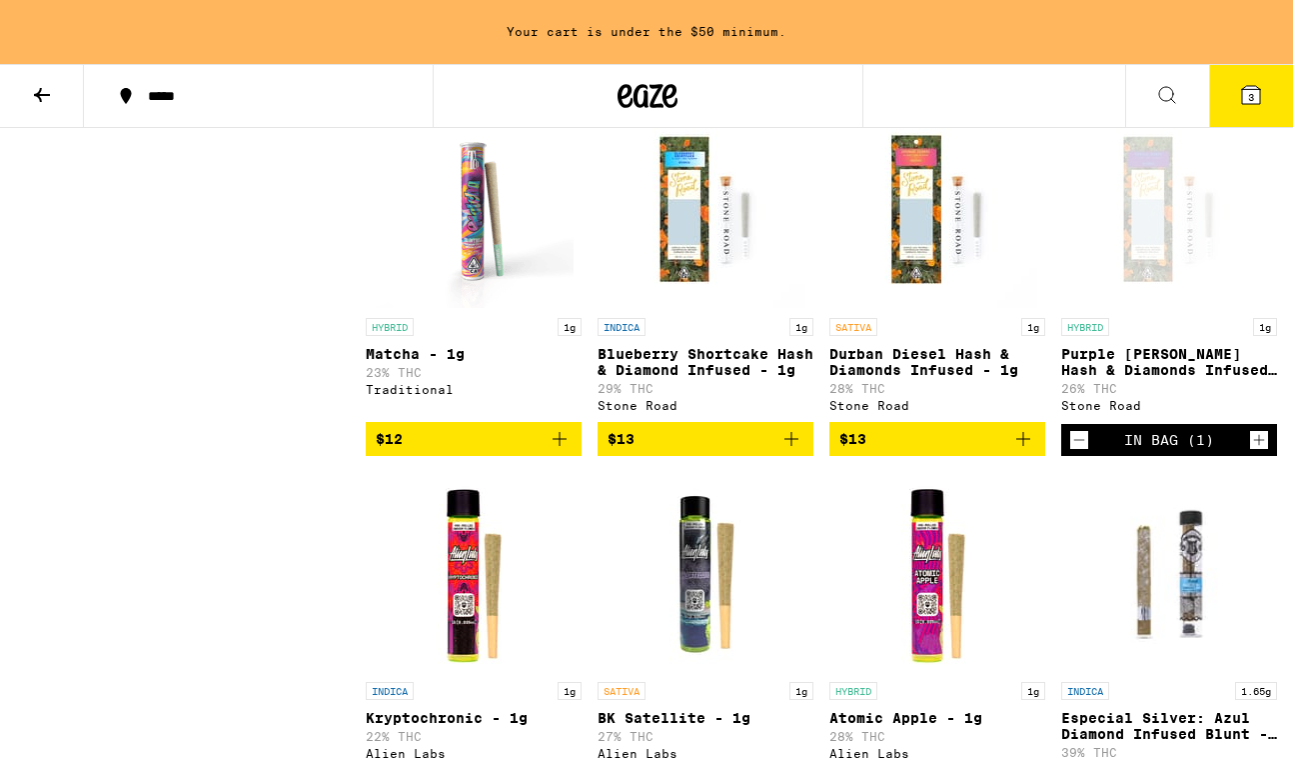
click at [1255, 95] on icon at bounding box center [1251, 95] width 18 height 18
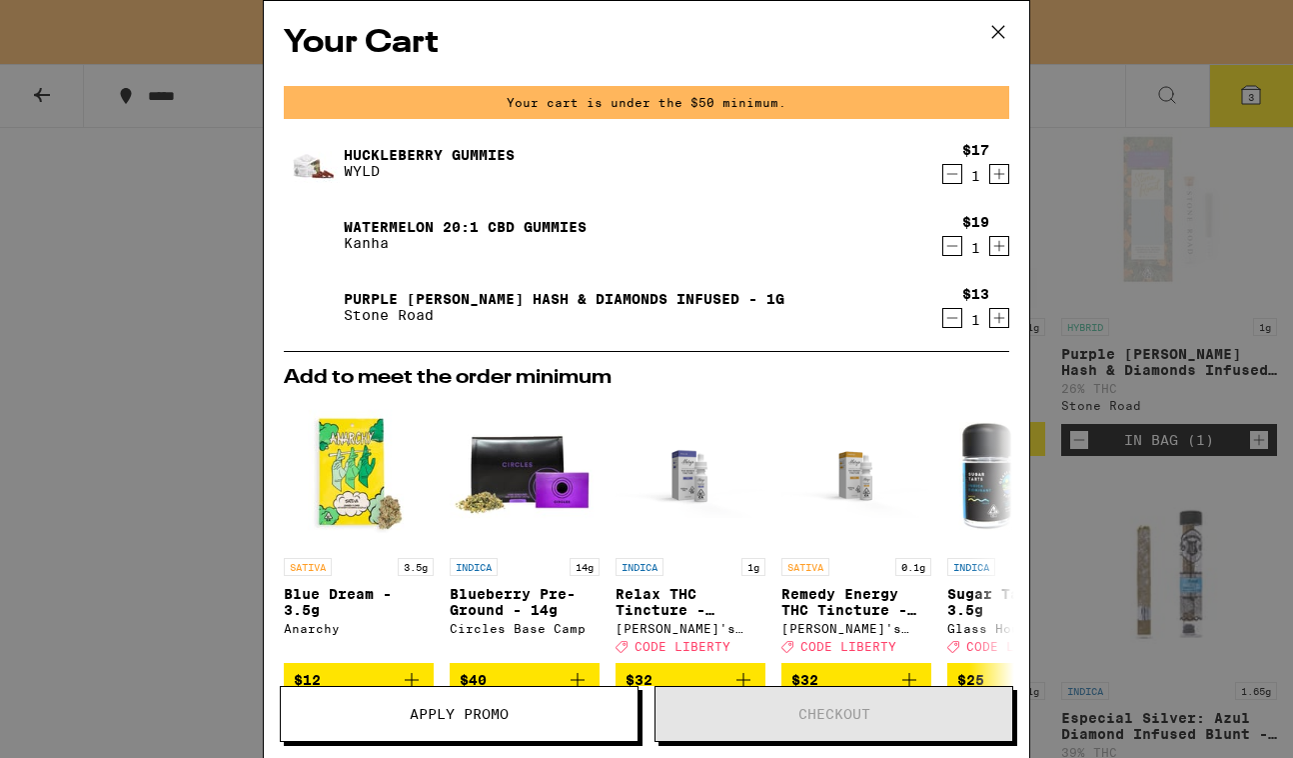
click at [947, 321] on icon "Decrement" at bounding box center [953, 318] width 18 height 24
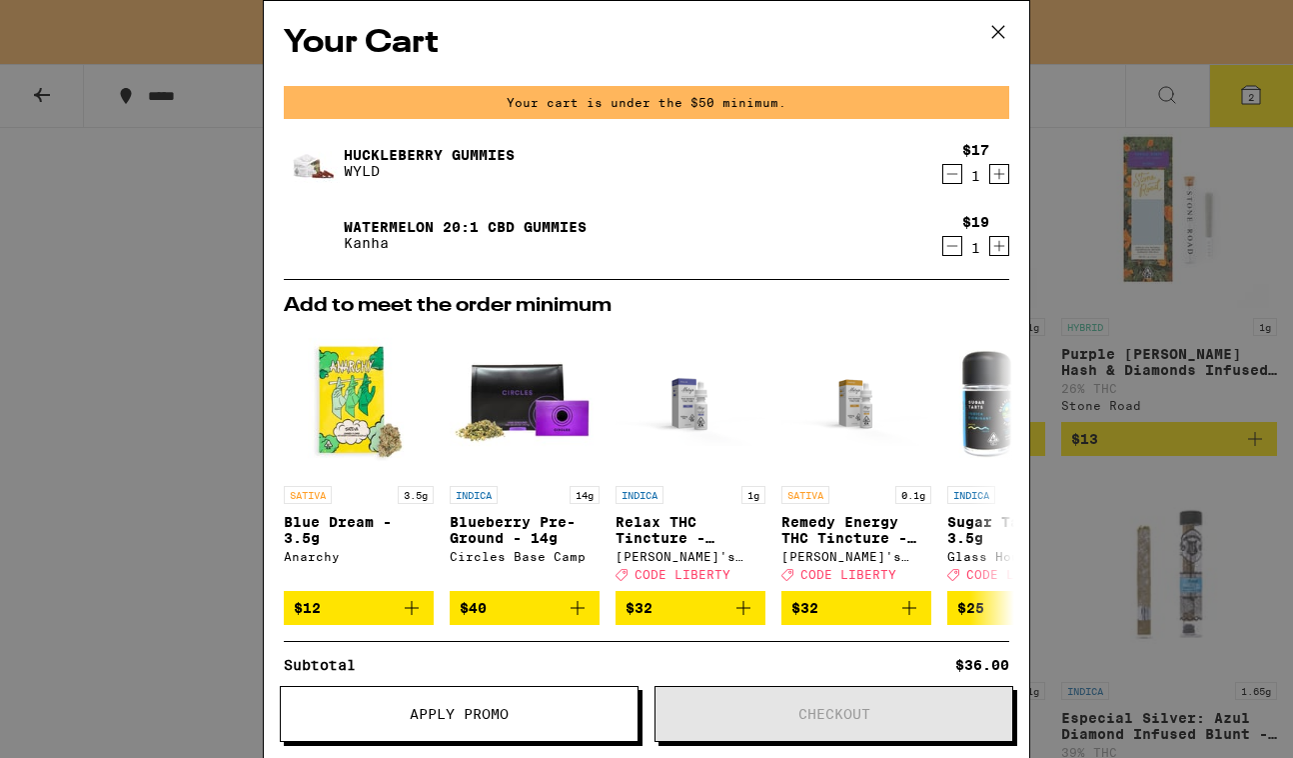
click at [993, 32] on icon at bounding box center [999, 32] width 30 height 30
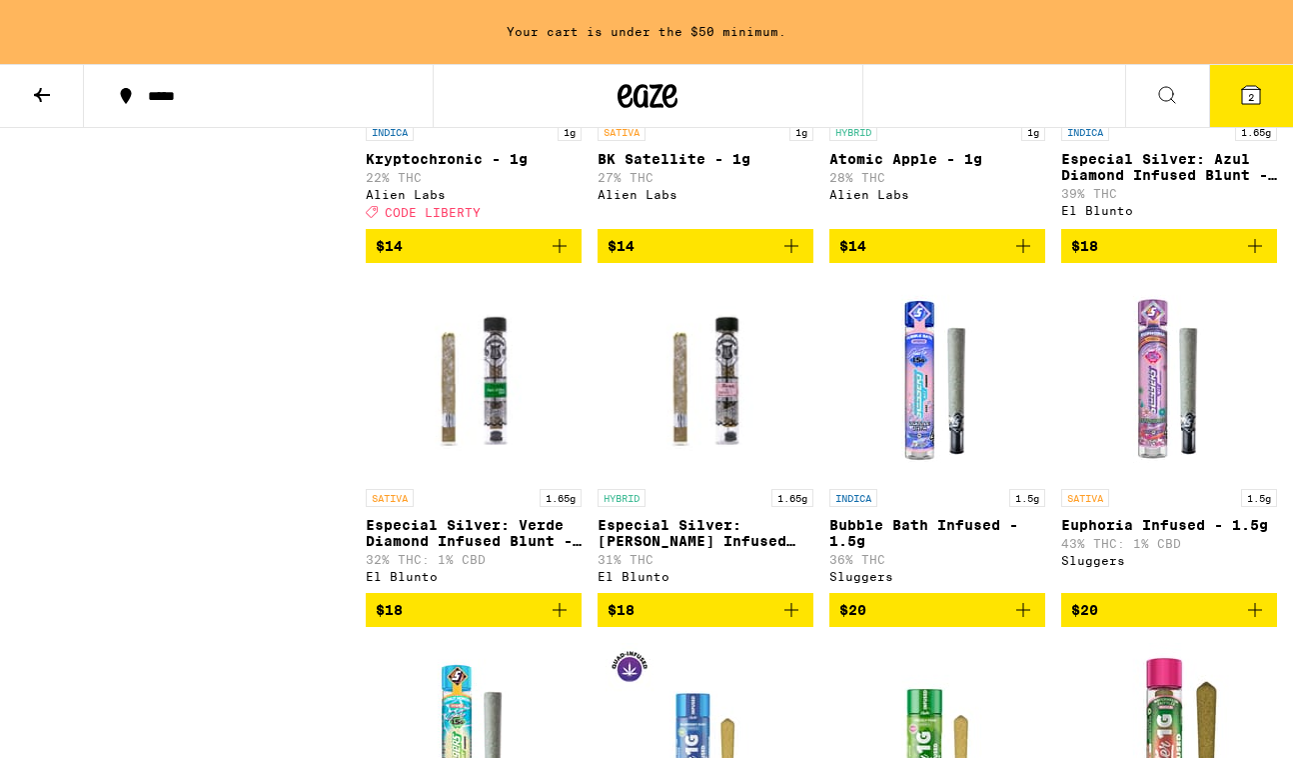
scroll to position [3706, 0]
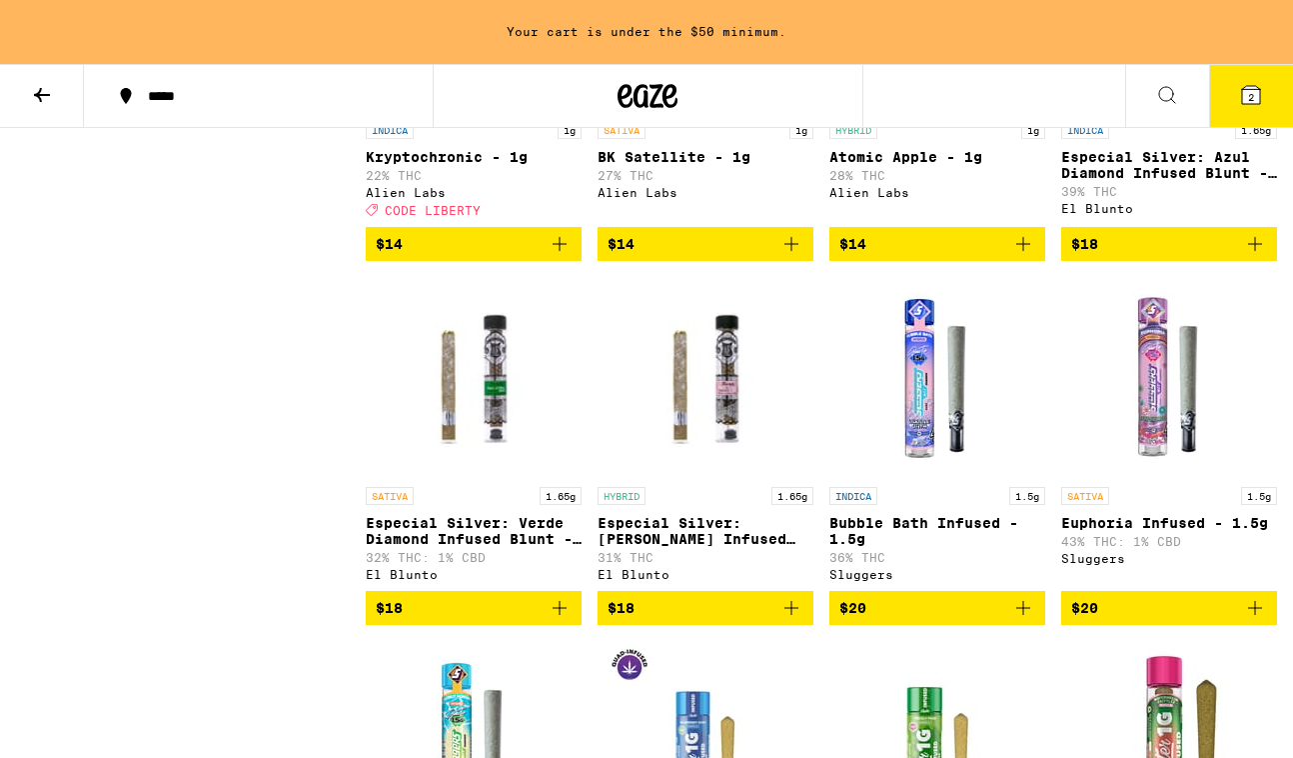
click at [1022, 256] on icon "Add to bag" at bounding box center [1024, 244] width 24 height 24
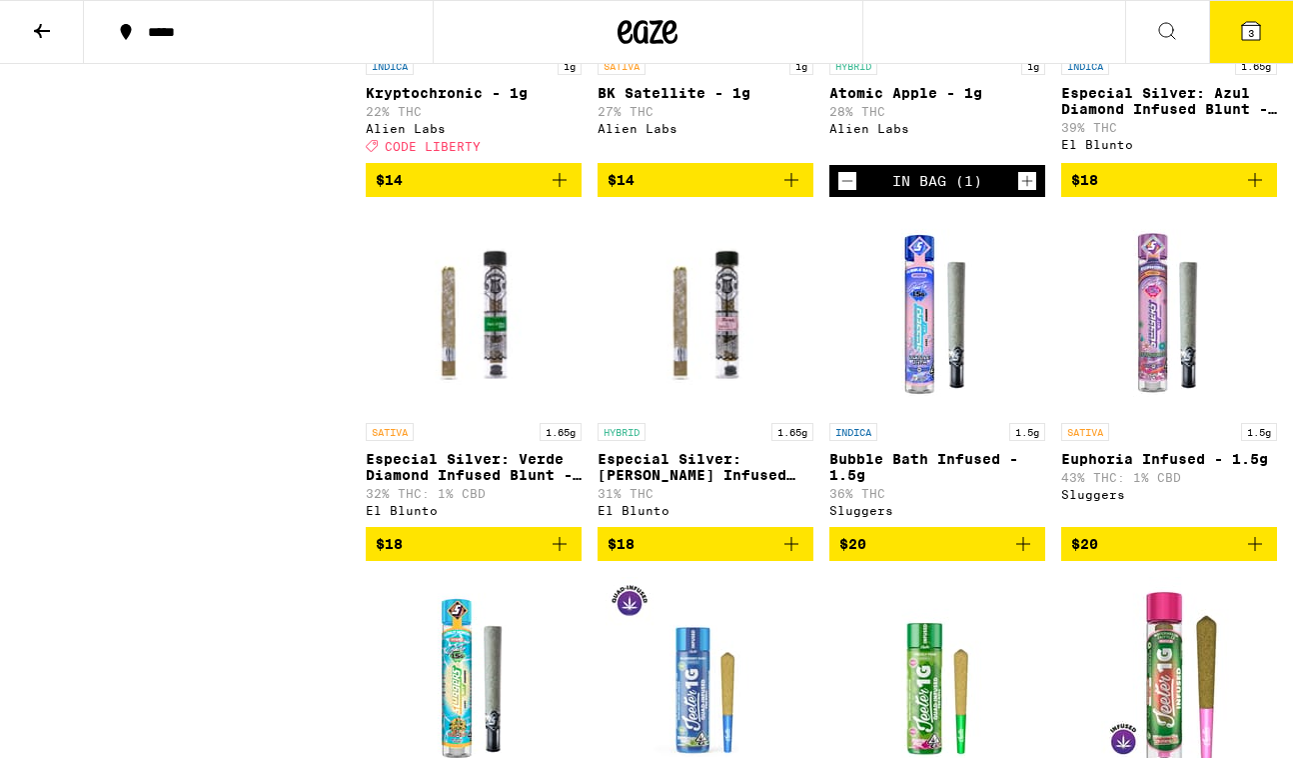
click at [1241, 36] on icon at bounding box center [1252, 31] width 24 height 24
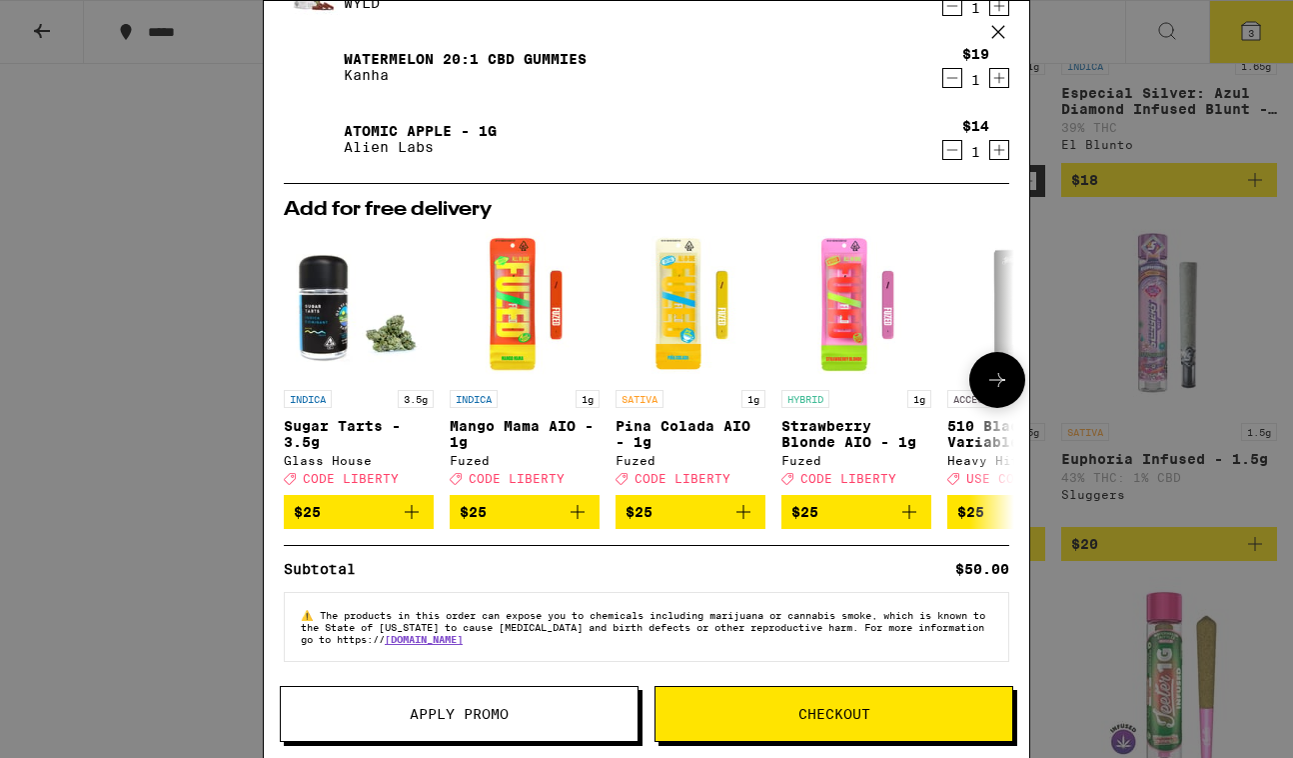
scroll to position [112, 0]
click at [799, 707] on span "Checkout" at bounding box center [835, 714] width 72 height 14
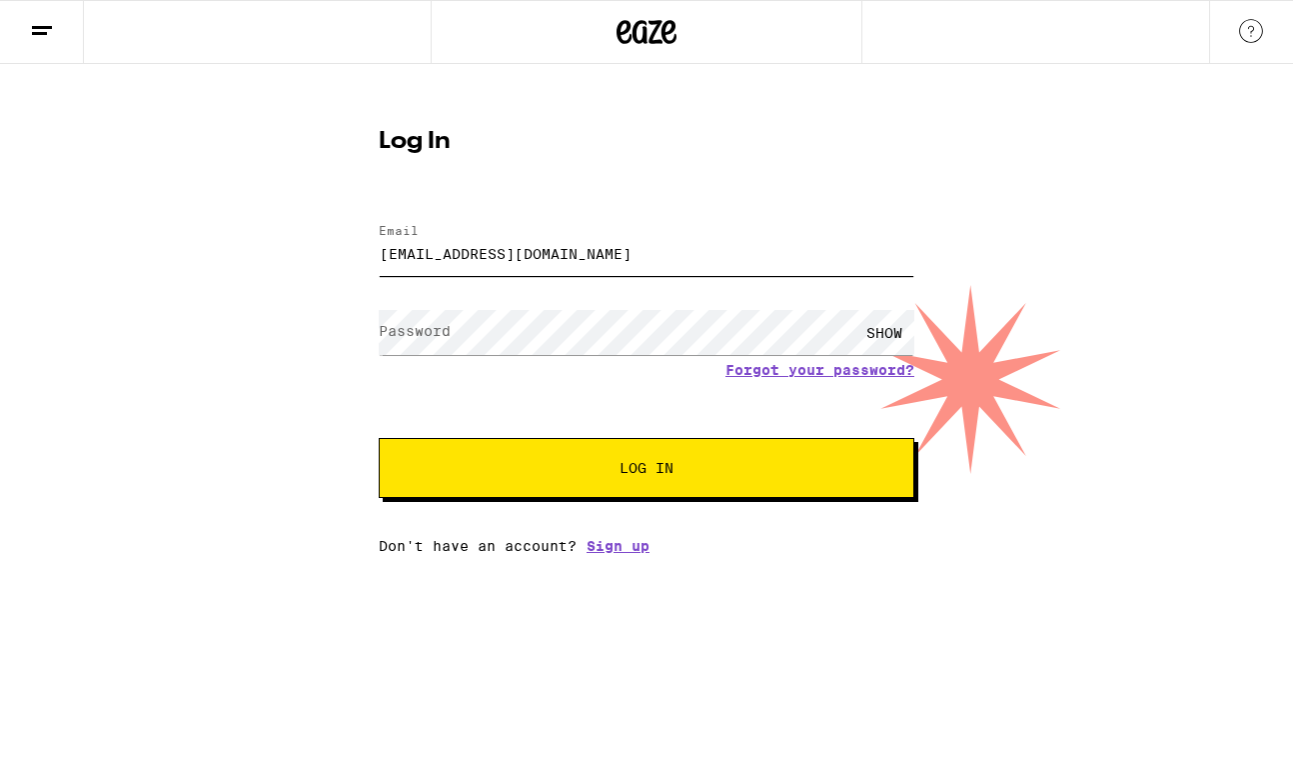
type input "[EMAIL_ADDRESS][DOMAIN_NAME]"
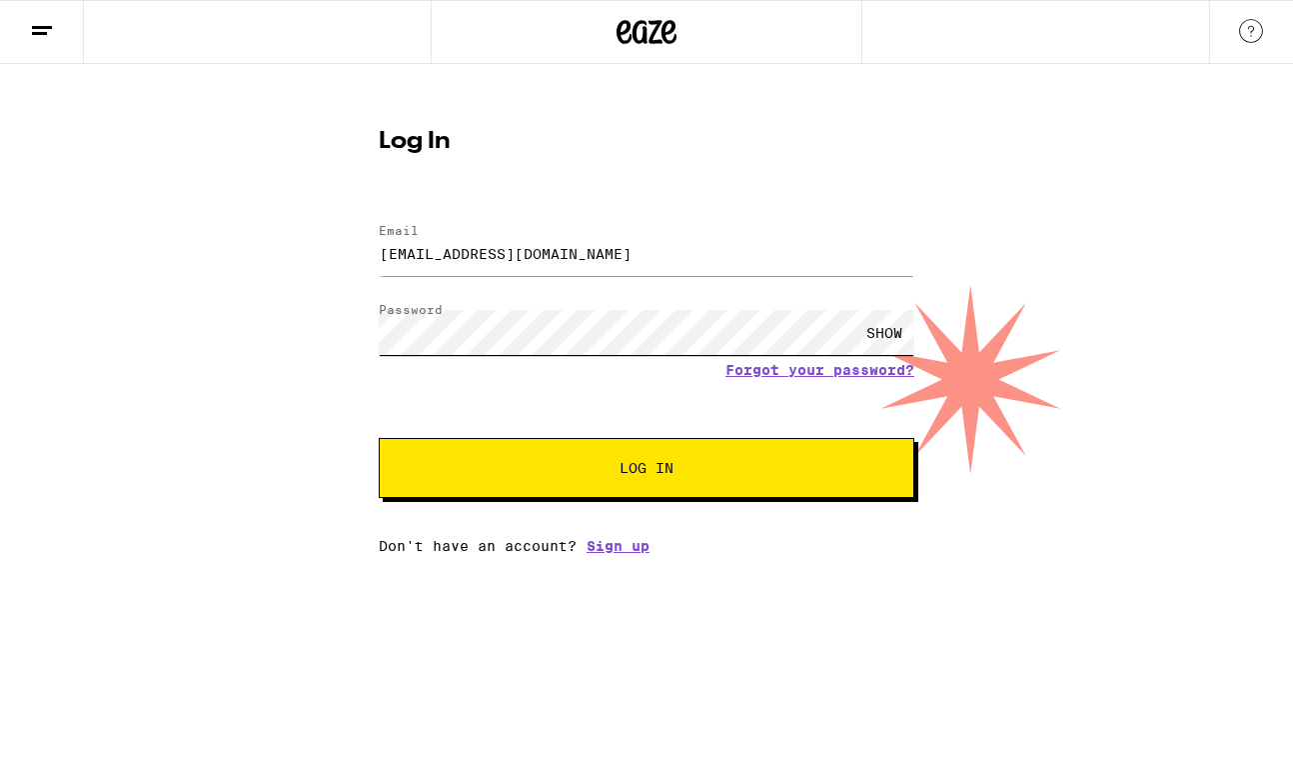
click at [647, 470] on button "Log In" at bounding box center [647, 468] width 536 height 60
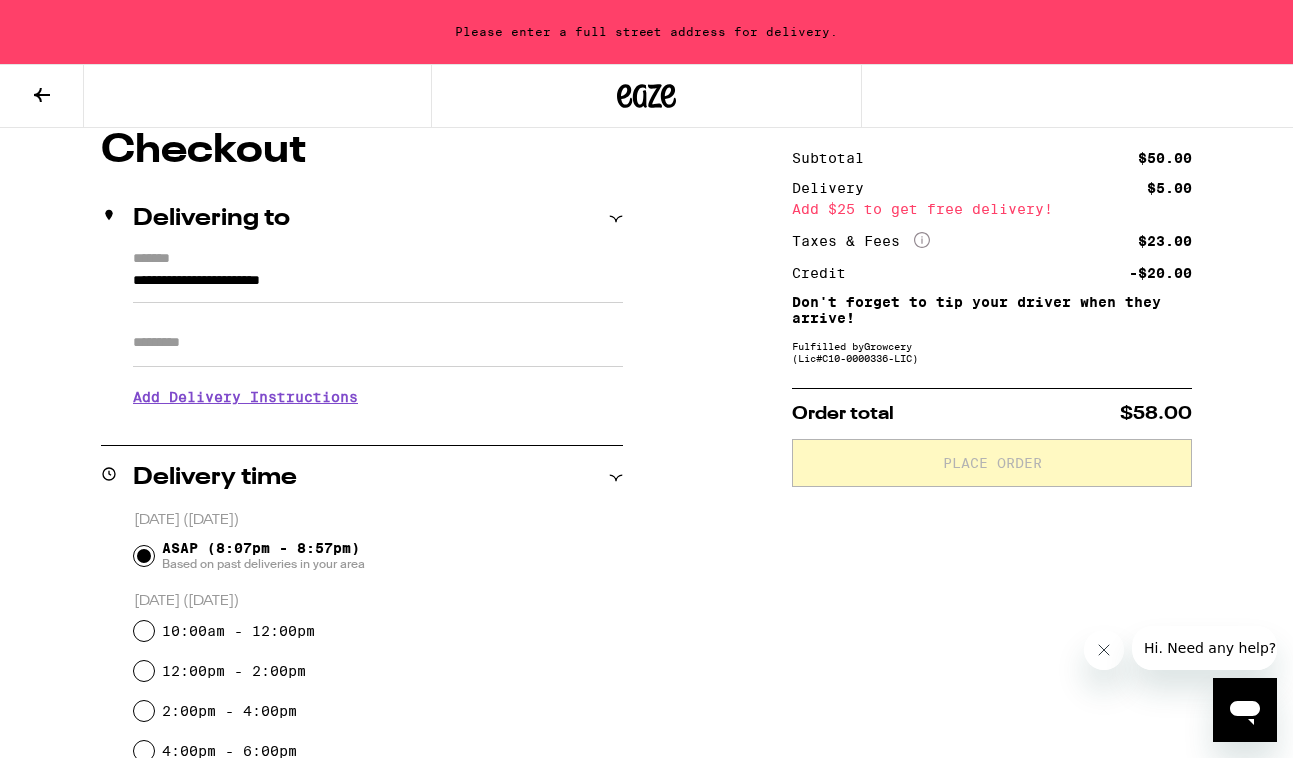
scroll to position [175, 0]
click at [250, 288] on input "**********" at bounding box center [378, 286] width 490 height 34
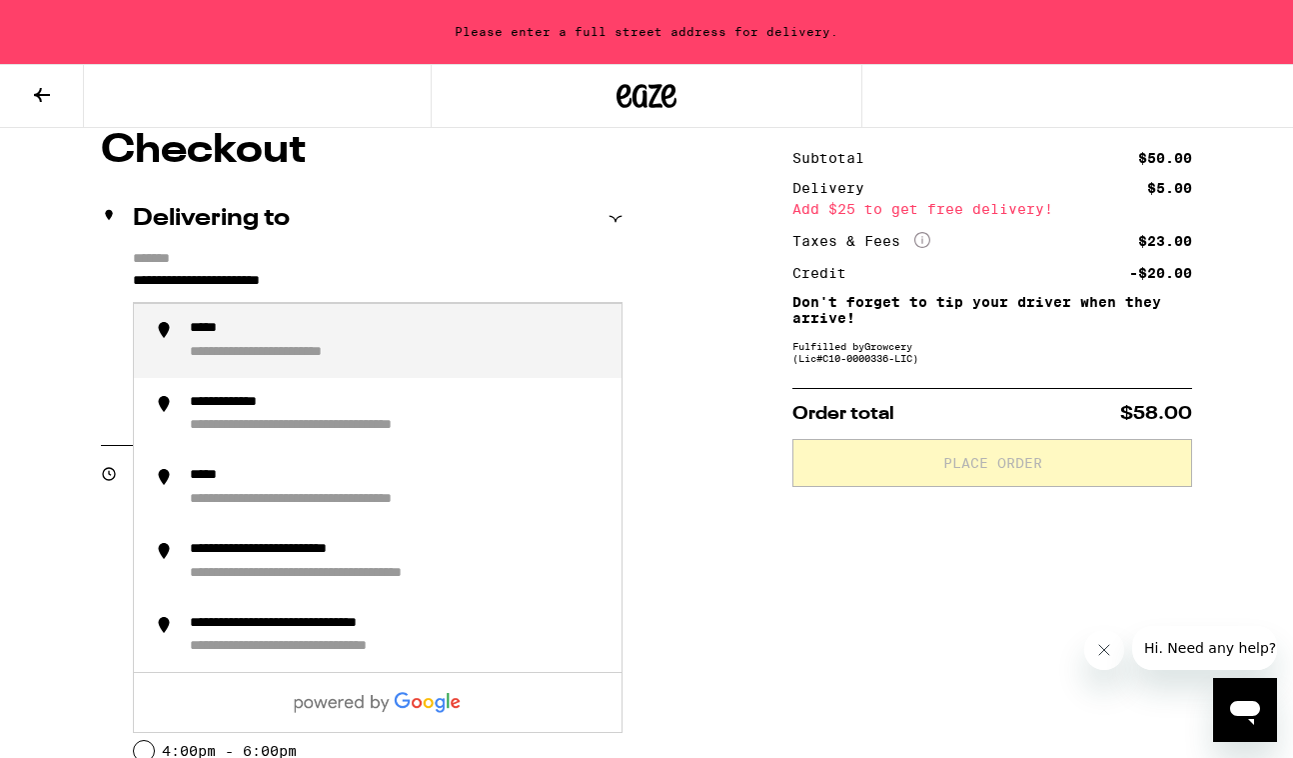
drag, startPoint x: 398, startPoint y: 275, endPoint x: 13, endPoint y: 277, distance: 384.9
click at [13, 277] on div "**********" at bounding box center [646, 730] width 1293 height 1198
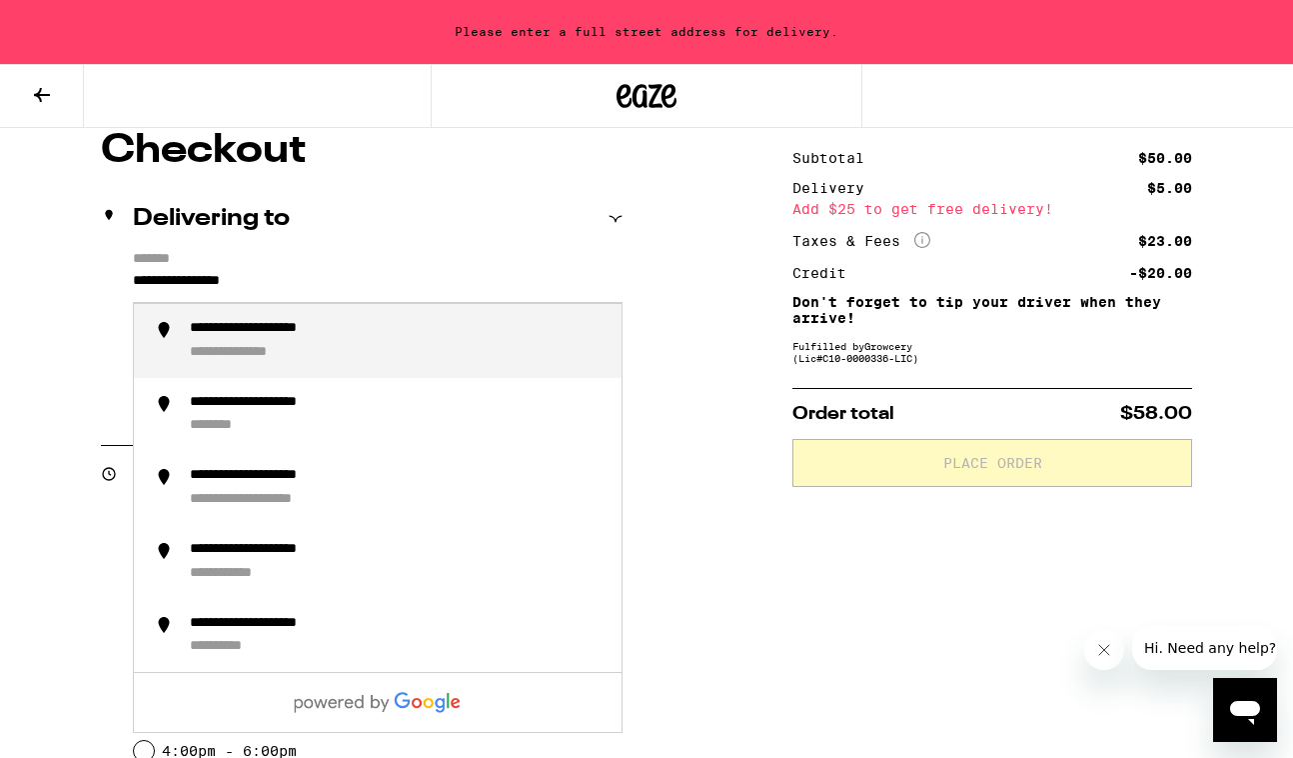
click at [244, 347] on div "**********" at bounding box center [258, 353] width 136 height 18
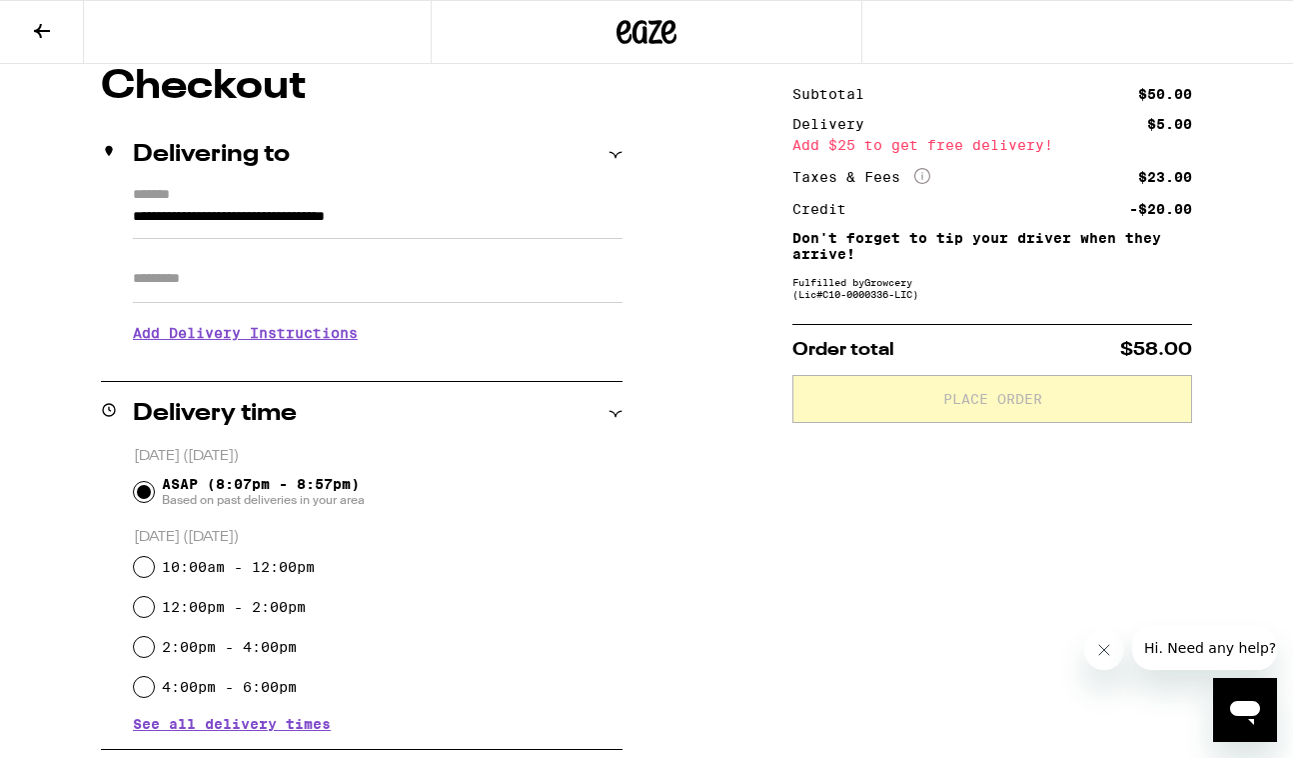
type input "**********"
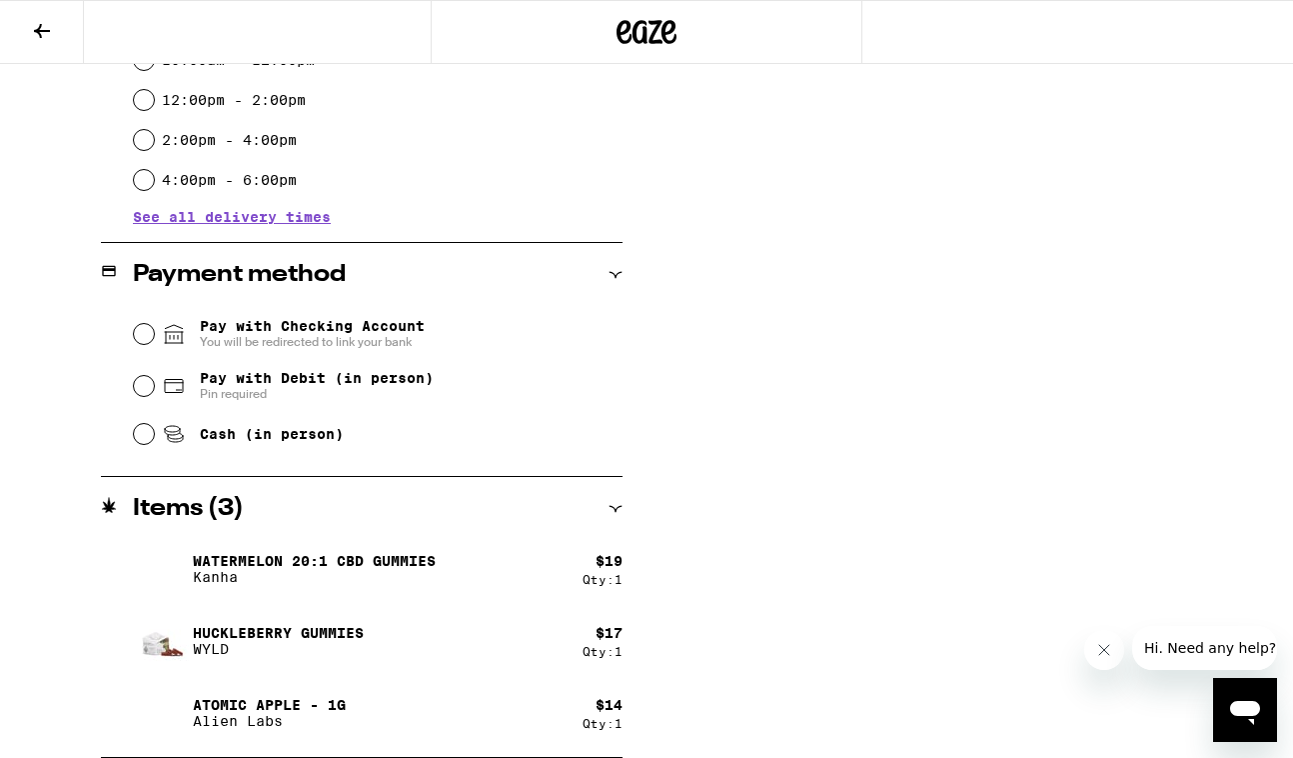
scroll to position [682, 0]
click at [138, 389] on input "Pay with Debit (in person) Pin required" at bounding box center [144, 386] width 20 height 20
radio input "true"
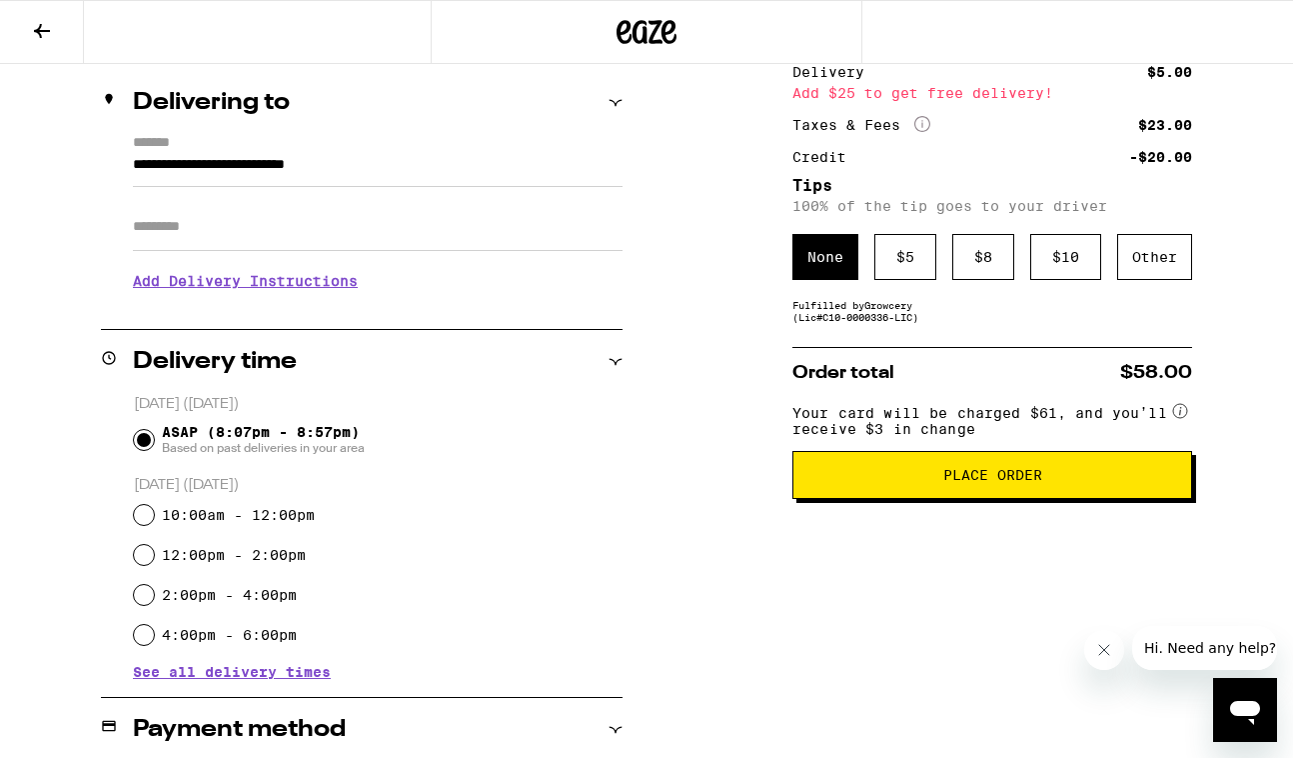
scroll to position [115, 0]
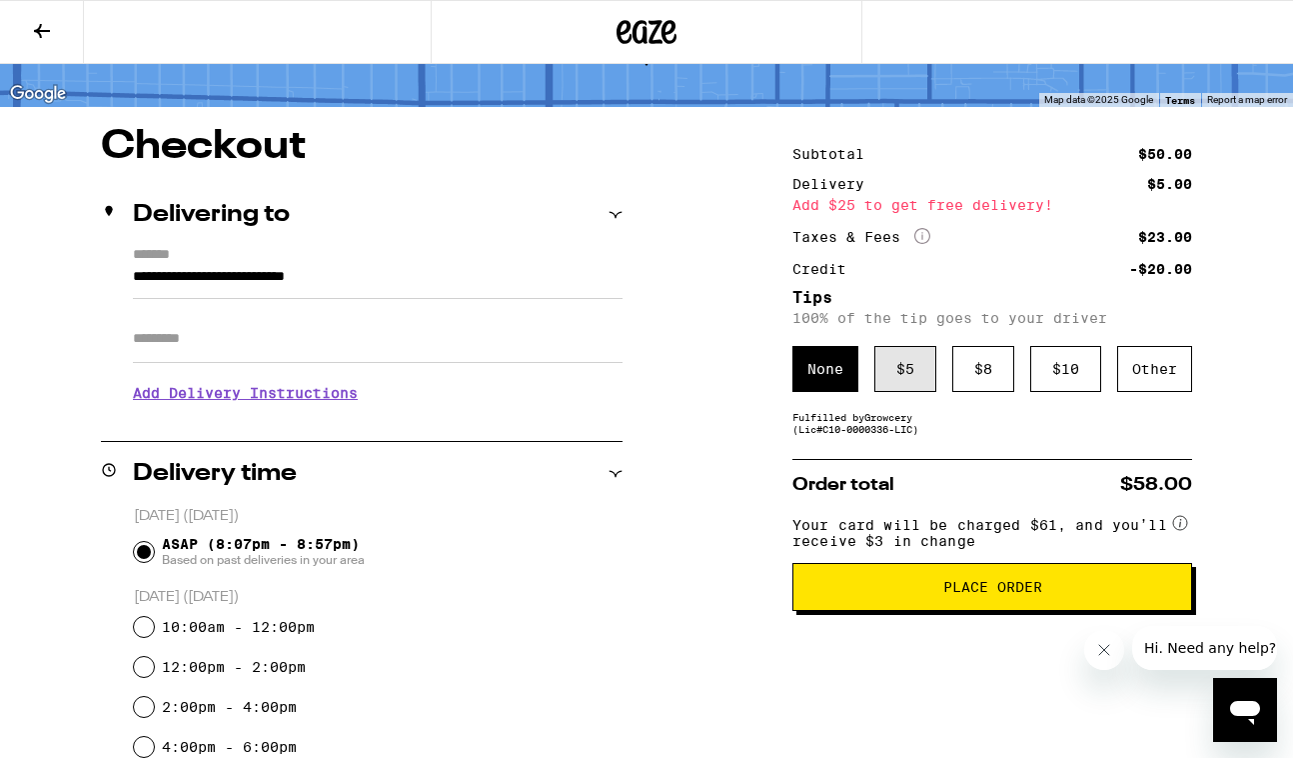
click at [907, 381] on div "$ 5" at bounding box center [906, 369] width 62 height 46
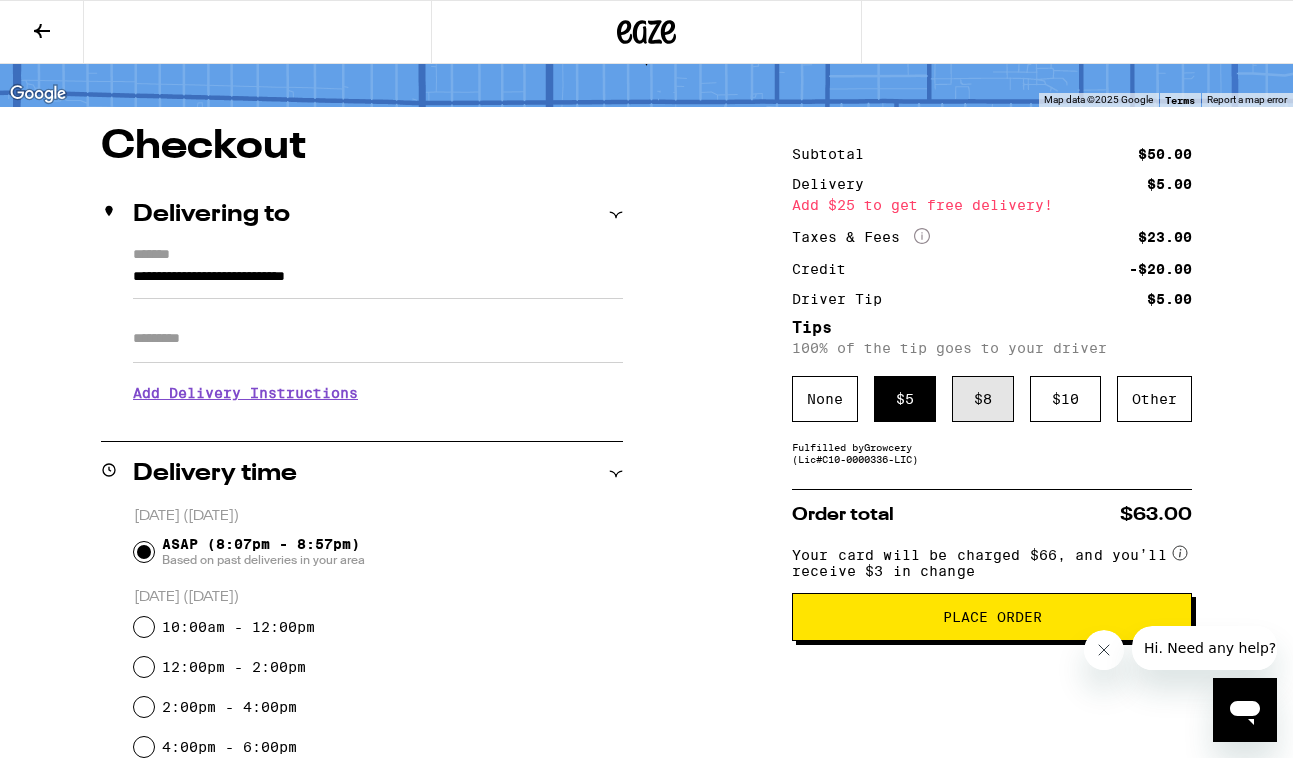
click at [984, 402] on div "$ 8" at bounding box center [984, 399] width 62 height 46
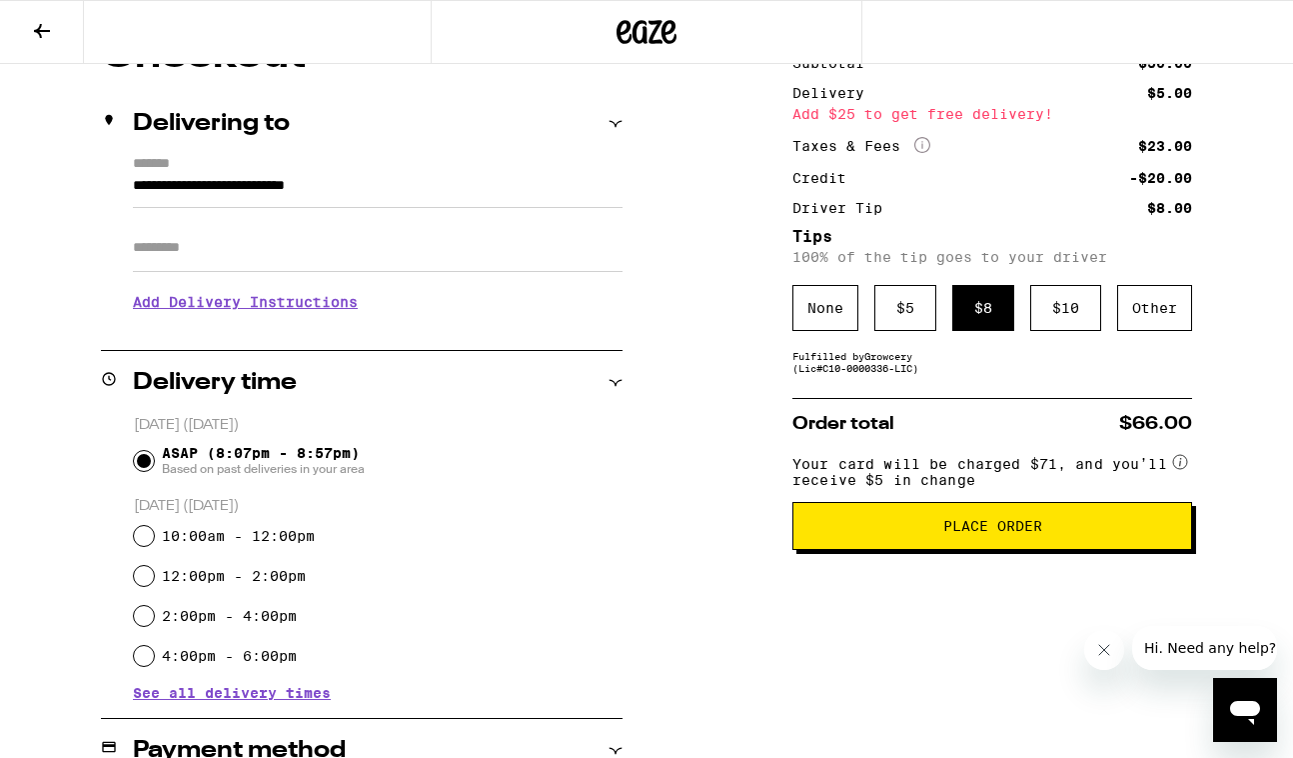
scroll to position [192, 0]
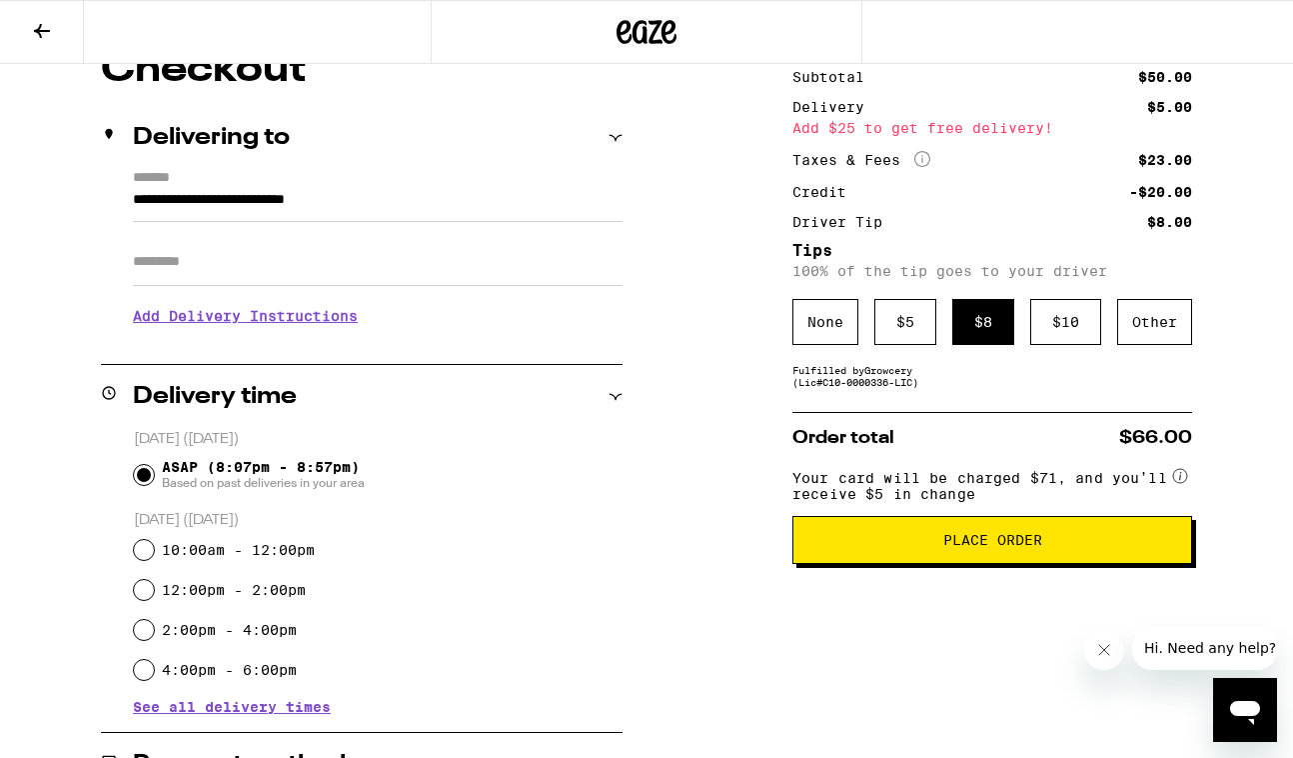
click at [966, 547] on span "Place Order" at bounding box center [993, 540] width 99 height 14
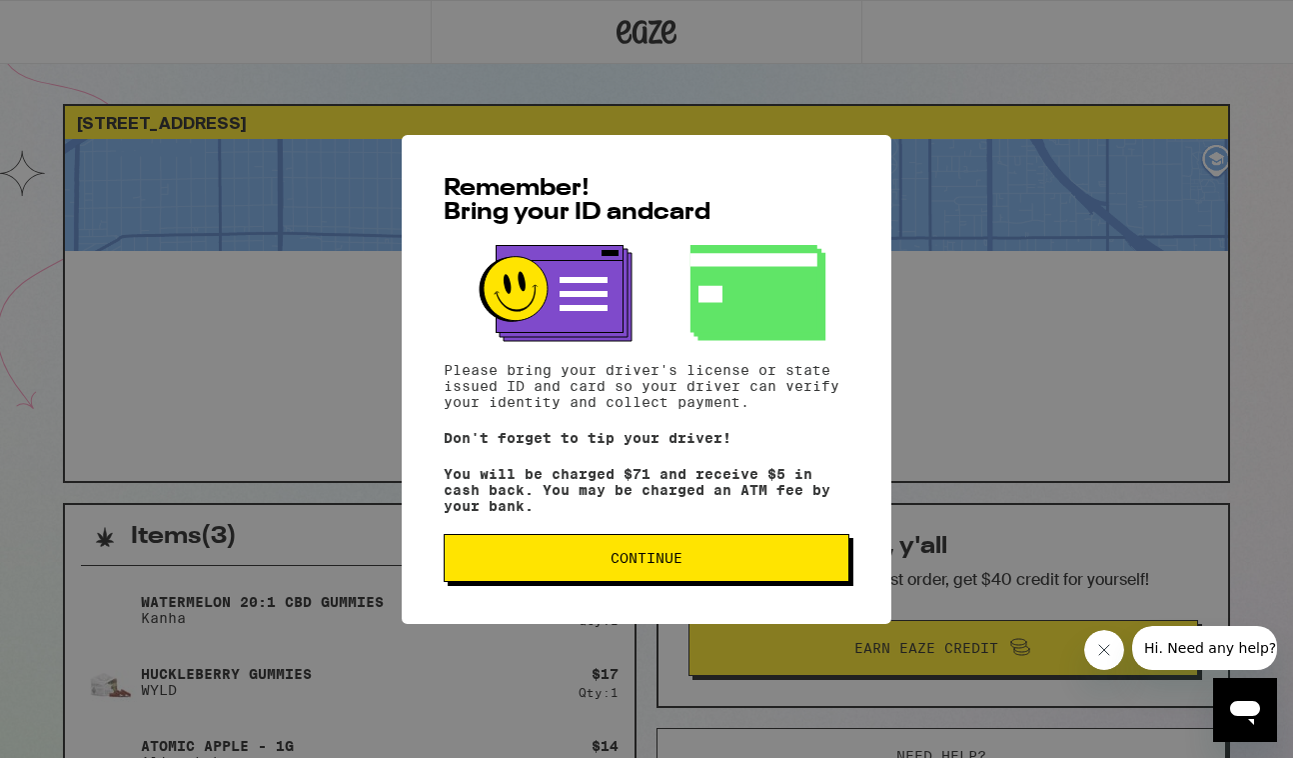
click at [693, 563] on span "Continue" at bounding box center [647, 558] width 372 height 14
